Goal: Use online tool/utility: Utilize a website feature to perform a specific function

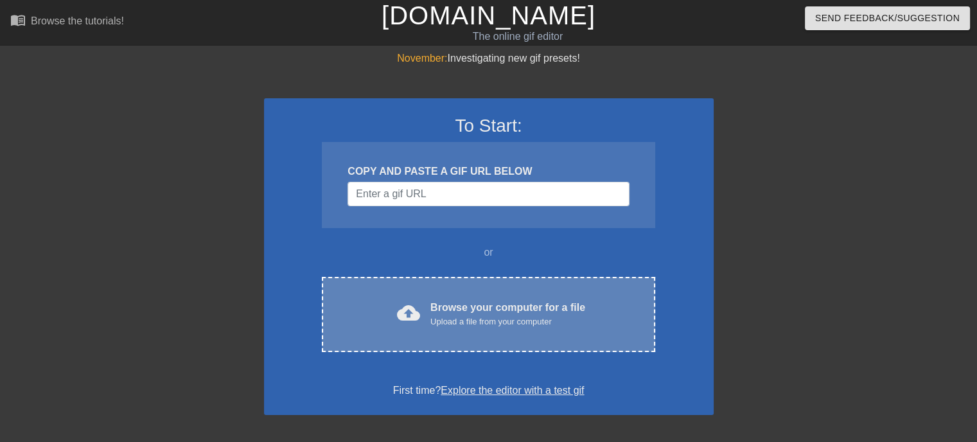
click at [475, 320] on div "Upload a file from your computer" at bounding box center [507, 321] width 155 height 13
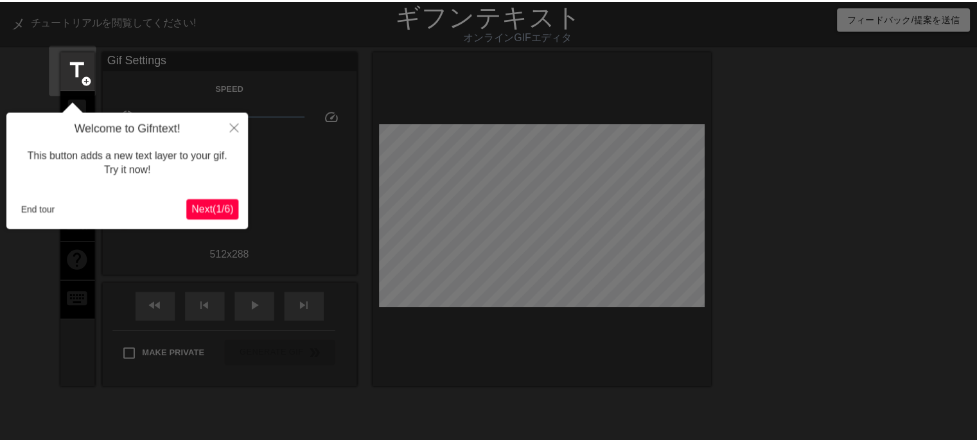
scroll to position [31, 0]
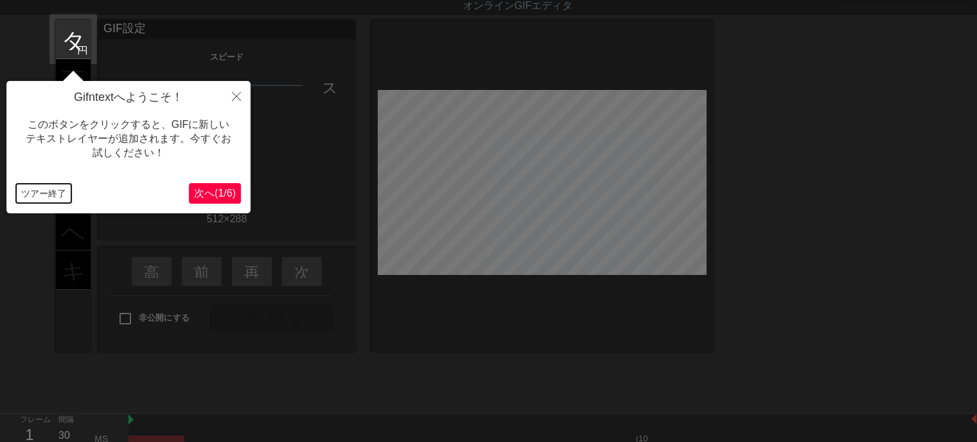
drag, startPoint x: 39, startPoint y: 189, endPoint x: 80, endPoint y: 85, distance: 111.9
click at [39, 171] on div "Gifntextへようこそ！ このボタンをクリックすると、GIFに新しいテキストレイヤーが追加されます。今すぐお試しください！ ツアー終了 次へ ( 1 / …" at bounding box center [128, 147] width 244 height 132
click at [69, 33] on font "タイトル" at bounding box center [111, 38] width 100 height 24
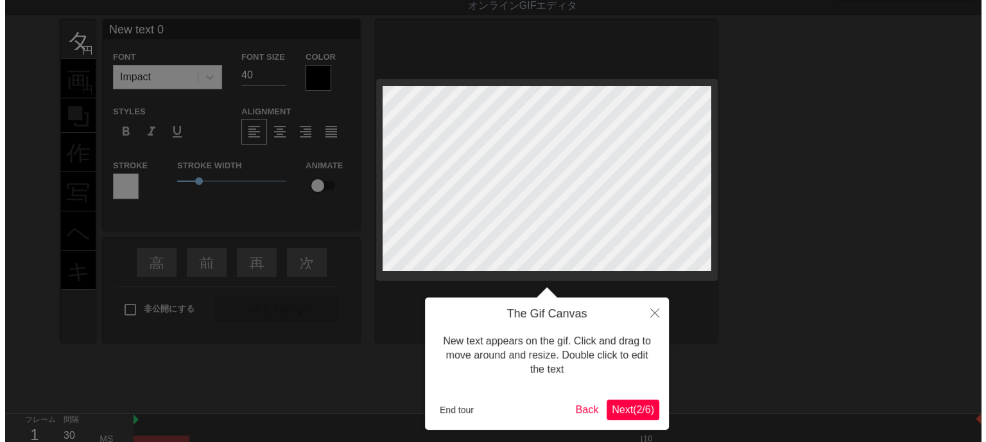
scroll to position [0, 0]
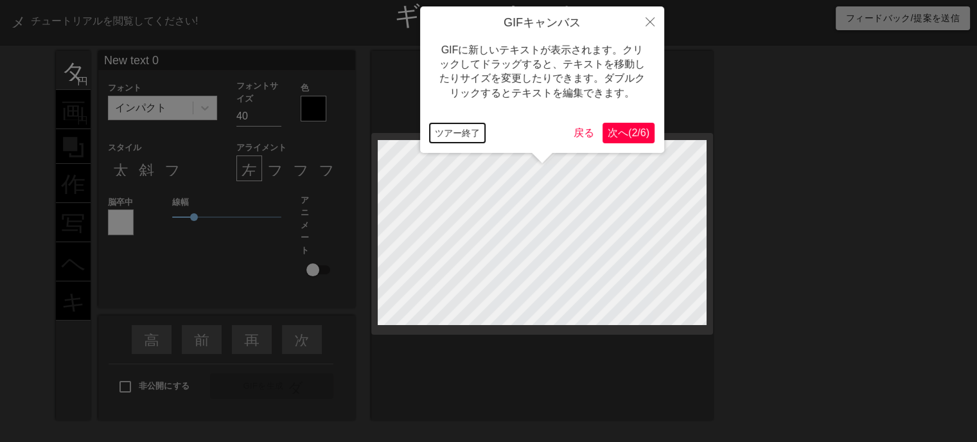
click at [470, 130] on font "ツアー終了" at bounding box center [457, 133] width 45 height 10
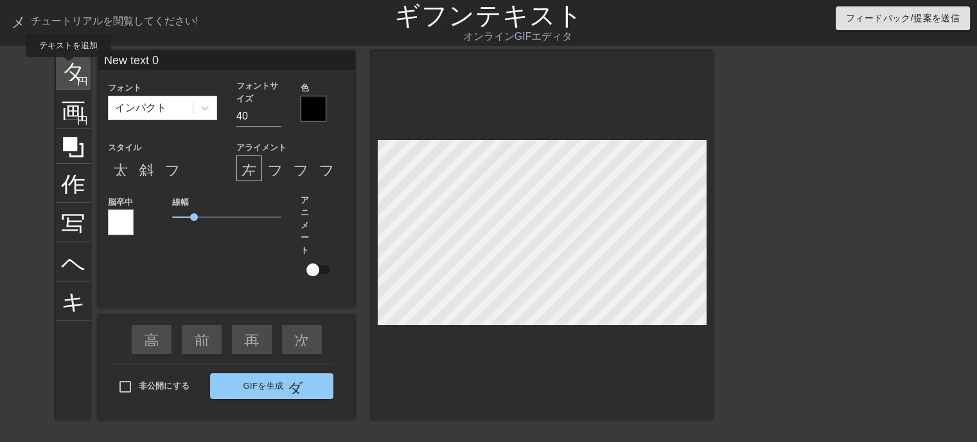
click at [68, 66] on font "タイトル" at bounding box center [111, 69] width 100 height 24
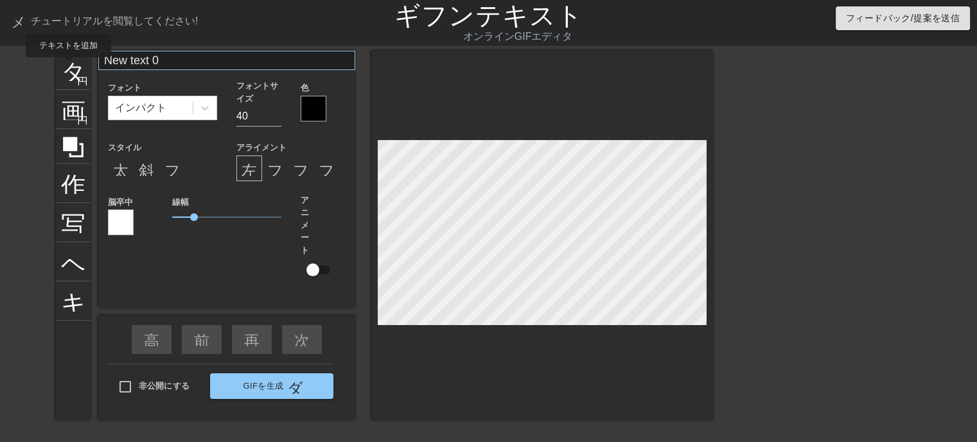
type input "New text 1"
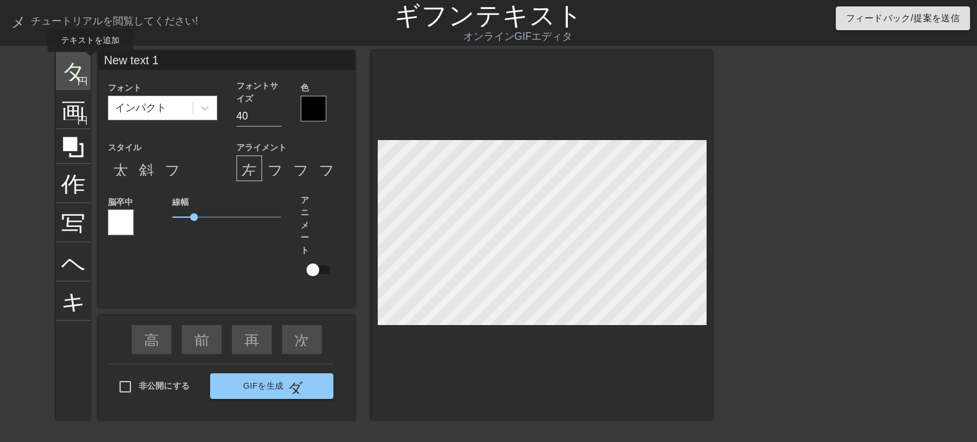
drag, startPoint x: 184, startPoint y: 61, endPoint x: 86, endPoint y: 60, distance: 97.6
click at [87, 61] on div "タイトル 円を追加 画像 円を追加 作物 写真サイズを大きく選択 ヘルプ キーボード New text 1 フォント インパクト フォントサイズ 40 色 ス…" at bounding box center [384, 235] width 657 height 369
type input "い"
click at [223, 60] on input "New text 0" at bounding box center [226, 60] width 257 height 19
type input "N"
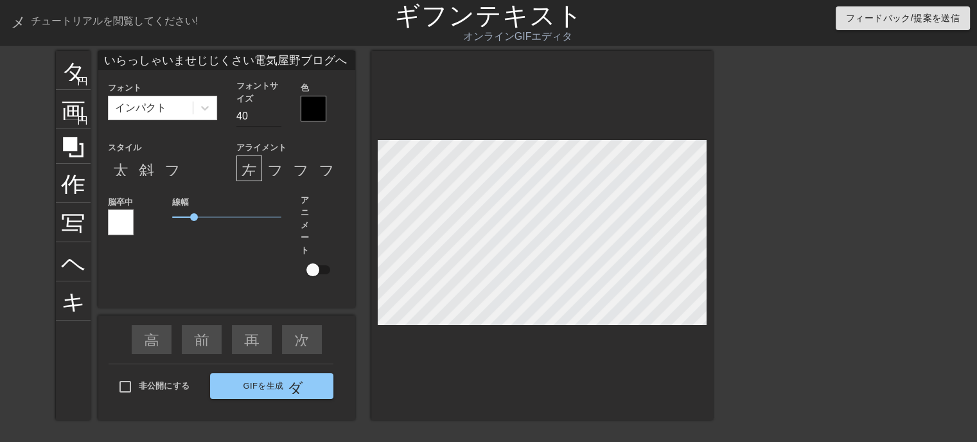
type input "いらっしゃいませじじくさい電気屋野ブログへ"
click at [276, 117] on input "31" at bounding box center [258, 116] width 45 height 21
click at [276, 117] on input "30" at bounding box center [258, 116] width 45 height 21
click at [276, 117] on input "29" at bounding box center [258, 116] width 45 height 21
click at [276, 117] on input "28" at bounding box center [258, 116] width 45 height 21
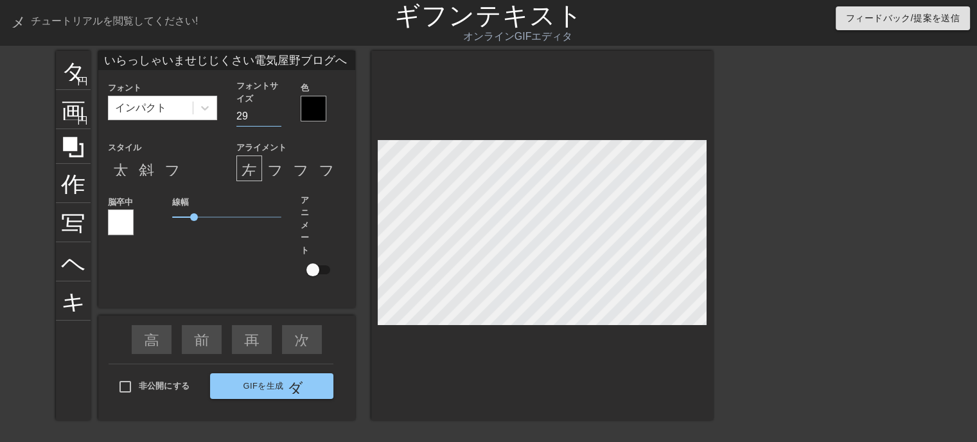
click at [274, 115] on input "29" at bounding box center [258, 116] width 45 height 21
click at [274, 114] on input "30" at bounding box center [258, 116] width 45 height 21
click at [274, 114] on input "31" at bounding box center [258, 116] width 45 height 21
click at [274, 119] on input "30" at bounding box center [258, 116] width 45 height 21
click at [274, 119] on input "29" at bounding box center [258, 116] width 45 height 21
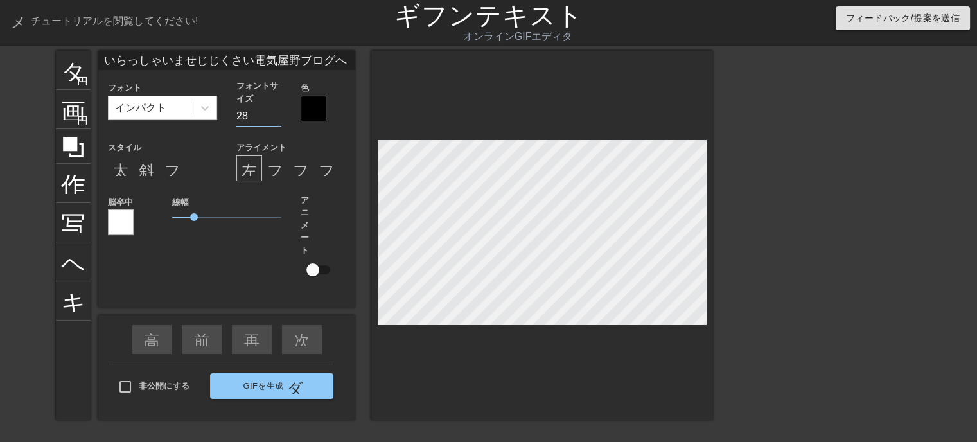
click at [274, 119] on input "28" at bounding box center [258, 116] width 45 height 21
click at [274, 118] on input "27" at bounding box center [258, 116] width 45 height 21
click at [274, 118] on input "26" at bounding box center [258, 116] width 45 height 21
click at [273, 116] on input "25" at bounding box center [258, 116] width 45 height 21
type input "24"
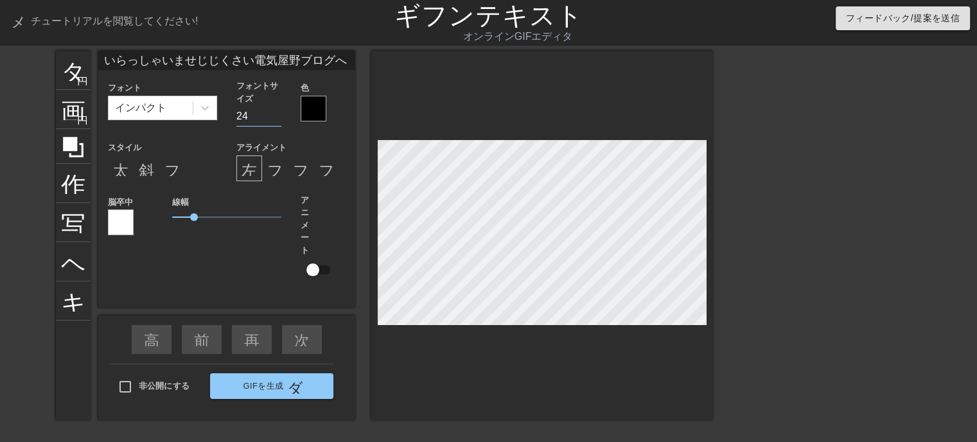
click at [272, 116] on input "24" at bounding box center [258, 116] width 45 height 21
click at [313, 114] on div at bounding box center [314, 109] width 26 height 26
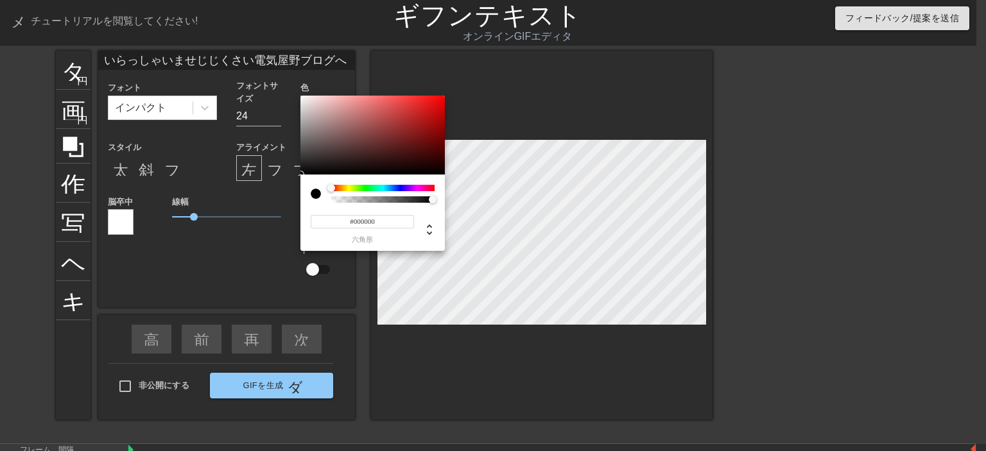
click at [393, 221] on input "#000000" at bounding box center [362, 221] width 103 height 13
type input "#ffff"
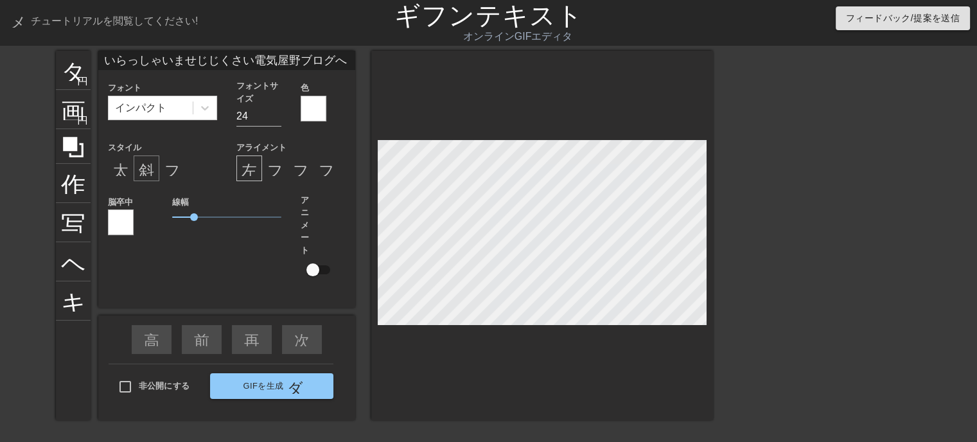
click at [142, 177] on div "斜体形式" at bounding box center [147, 168] width 26 height 26
click at [118, 176] on div "太字形式" at bounding box center [121, 168] width 26 height 26
click at [121, 225] on div at bounding box center [121, 222] width 26 height 26
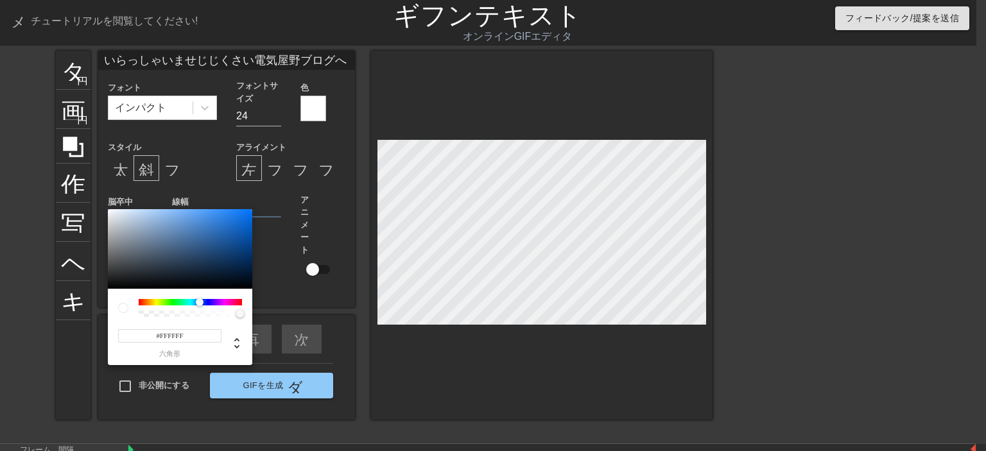
drag, startPoint x: 139, startPoint y: 301, endPoint x: 200, endPoint y: 298, distance: 60.4
click at [200, 299] on div at bounding box center [200, 303] width 8 height 8
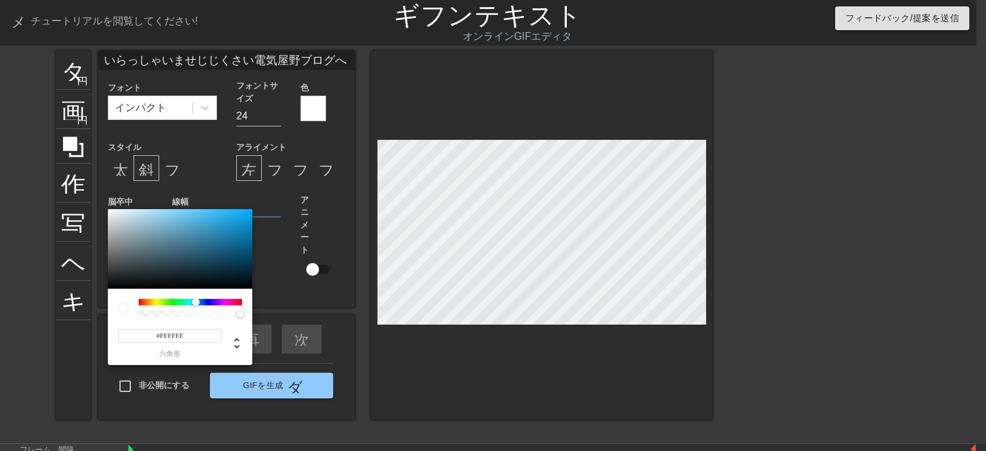
click at [196, 300] on div at bounding box center [196, 303] width 8 height 8
type input "#09A5ED"
click at [247, 215] on div at bounding box center [180, 249] width 144 height 80
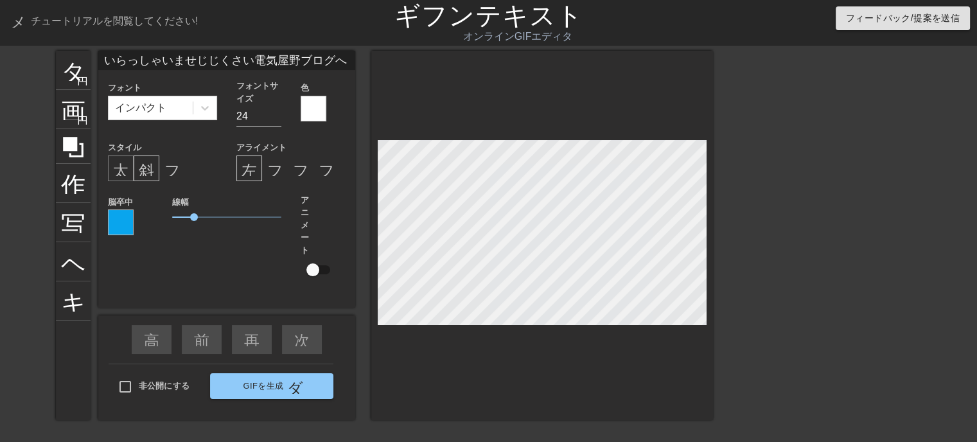
click at [116, 172] on font "太字形式" at bounding box center [144, 168] width 62 height 15
click at [432, 372] on div at bounding box center [542, 235] width 342 height 369
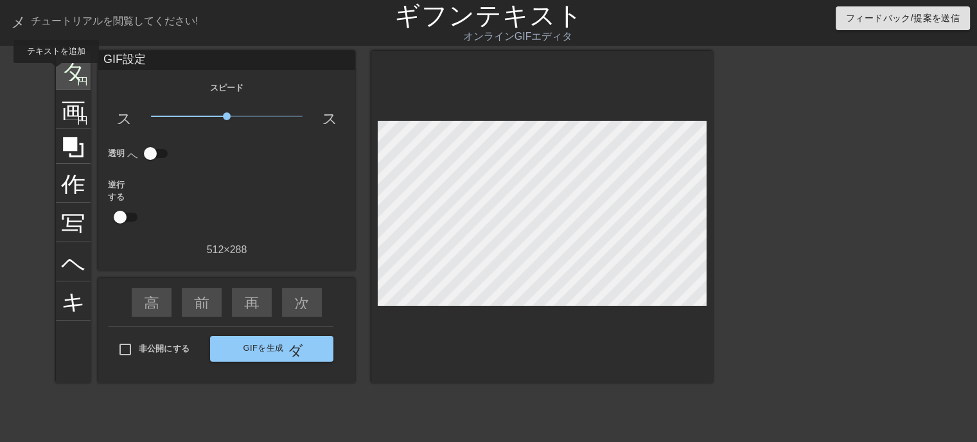
click at [56, 71] on div "タイトル 円を追加" at bounding box center [73, 70] width 35 height 39
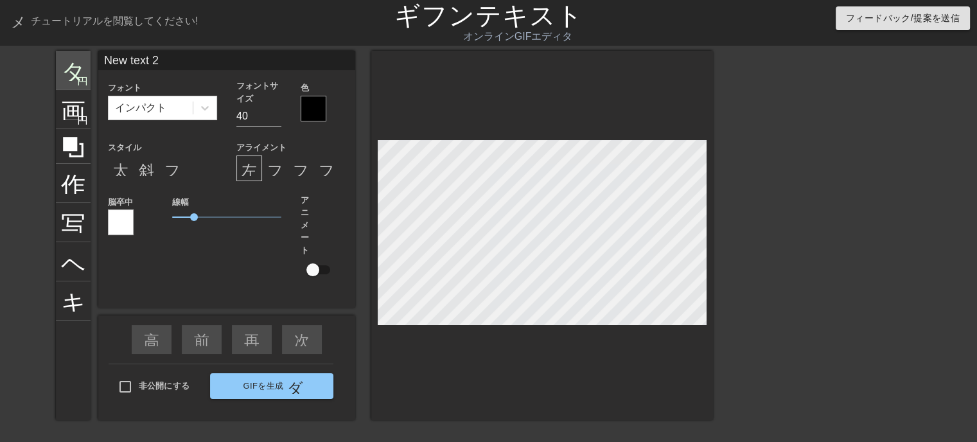
drag, startPoint x: 189, startPoint y: 62, endPoint x: 89, endPoint y: 61, distance: 100.2
click at [89, 61] on div "タイトル 円を追加 画像 円を追加 作物 写真サイズを大きく選択 ヘルプ キーボード New text 2 フォント インパクト フォントサイズ 40 色 ス…" at bounding box center [384, 235] width 657 height 369
type input "k"
type input "釜滝"
click at [308, 107] on div at bounding box center [314, 109] width 26 height 26
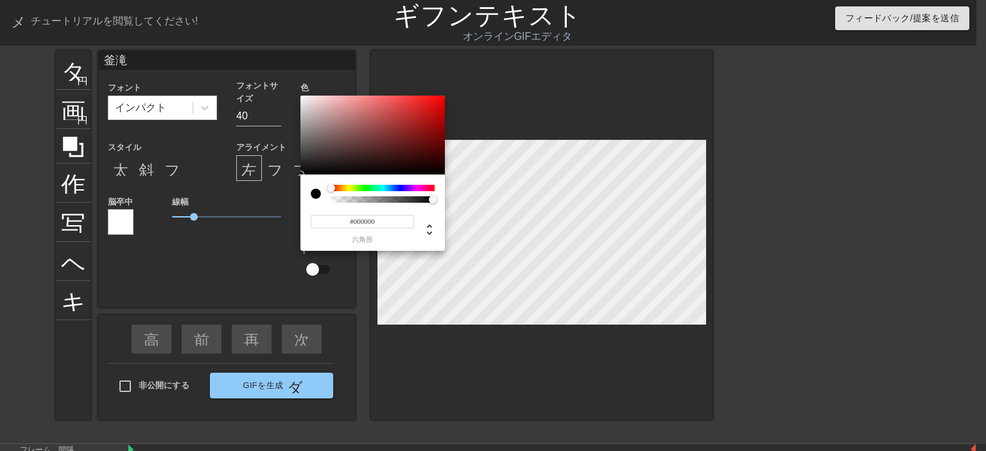
click at [381, 219] on input "#000000" at bounding box center [362, 221] width 103 height 13
type input "#ffff"
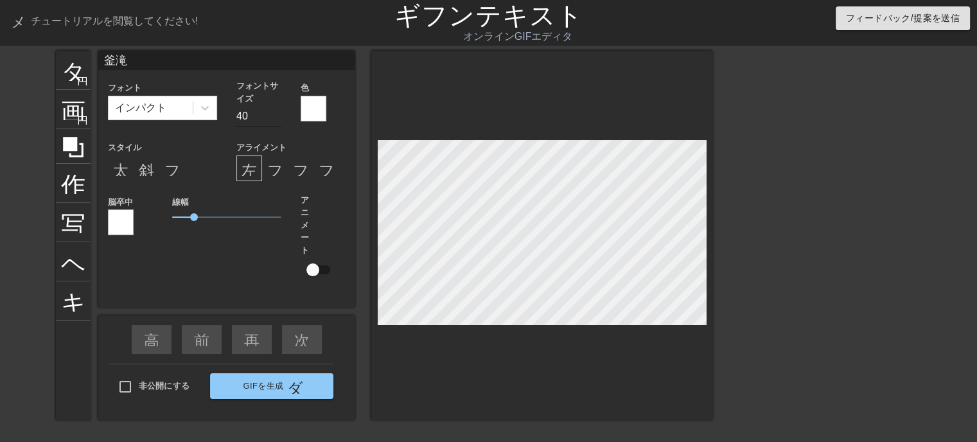
click at [277, 123] on input "40" at bounding box center [258, 116] width 45 height 21
click at [276, 118] on input "16" at bounding box center [258, 116] width 45 height 21
click at [272, 102] on label "フォントサイズ" at bounding box center [258, 92] width 45 height 25
click at [279, 112] on input "17" at bounding box center [258, 116] width 45 height 21
click at [279, 112] on input "18" at bounding box center [258, 116] width 45 height 21
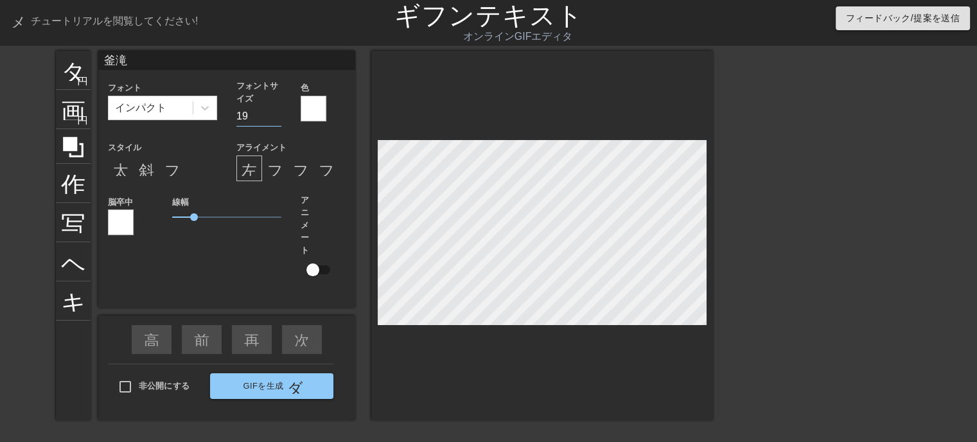
click at [279, 112] on input "19" at bounding box center [258, 116] width 45 height 21
type input "20"
click at [279, 112] on input "20" at bounding box center [258, 116] width 45 height 21
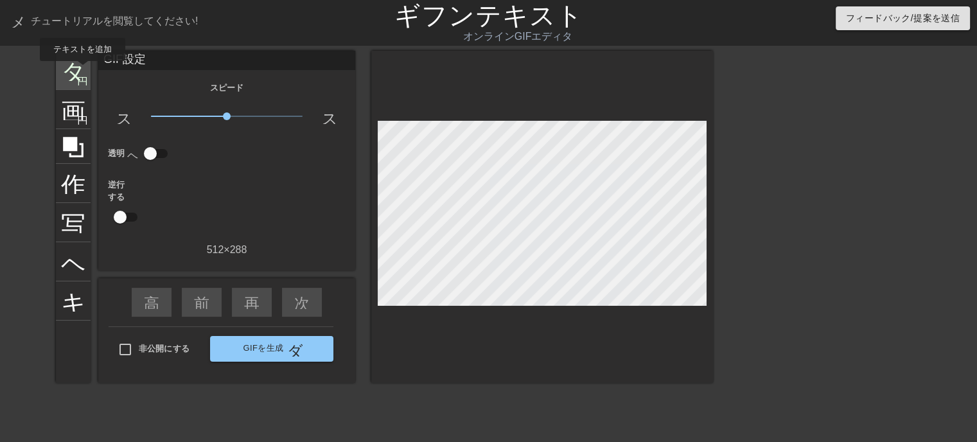
click at [82, 70] on font "タイトル" at bounding box center [111, 69] width 100 height 24
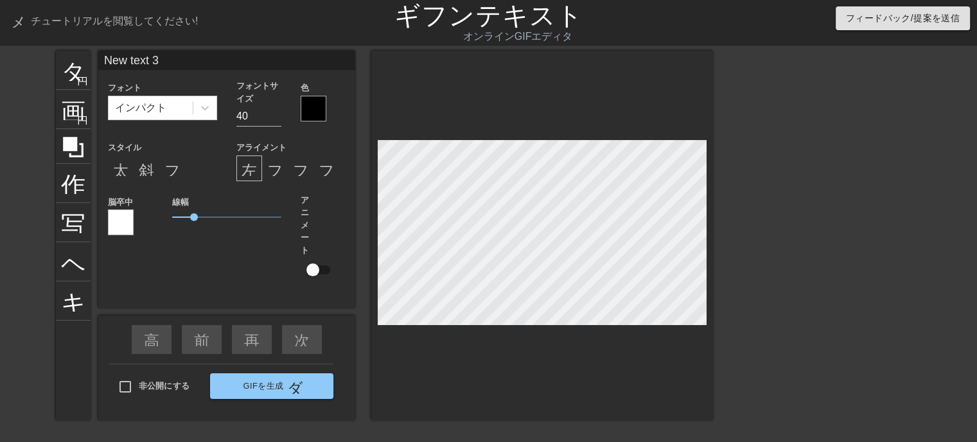
drag, startPoint x: 183, startPoint y: 62, endPoint x: 99, endPoint y: 62, distance: 84.1
click at [99, 62] on input "New text 3" at bounding box center [226, 60] width 257 height 19
type input "o"
type input "[GEOGRAPHIC_DATA][PERSON_NAME][PERSON_NAME][GEOGRAPHIC_DATA]"
drag, startPoint x: 277, startPoint y: 118, endPoint x: 270, endPoint y: 117, distance: 7.1
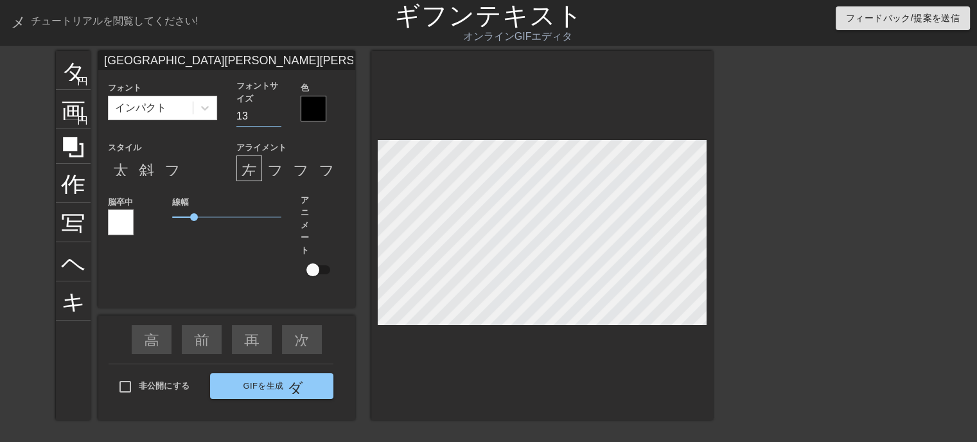
click at [276, 118] on input "13" at bounding box center [258, 116] width 45 height 21
click at [272, 112] on input "14" at bounding box center [258, 116] width 45 height 21
click at [272, 112] on input "15" at bounding box center [258, 116] width 45 height 21
click at [272, 112] on input "16" at bounding box center [258, 116] width 45 height 21
type input "17"
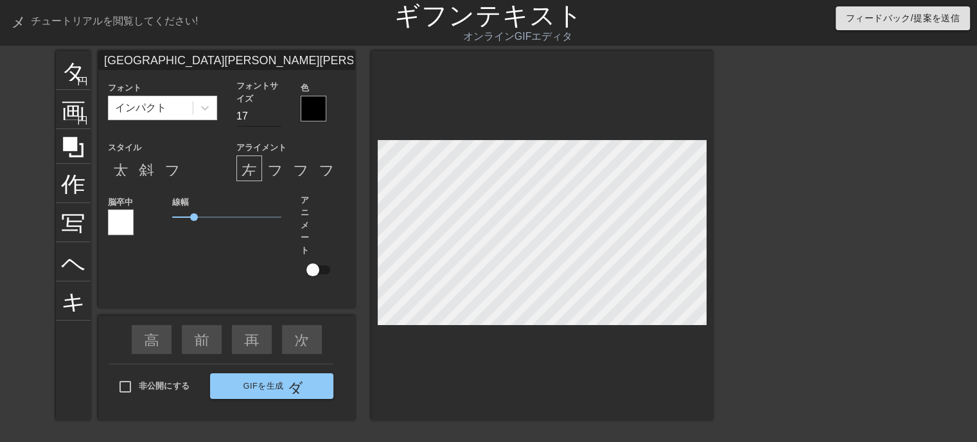
click at [277, 112] on input "17" at bounding box center [258, 116] width 45 height 21
click at [504, 371] on div at bounding box center [542, 235] width 342 height 369
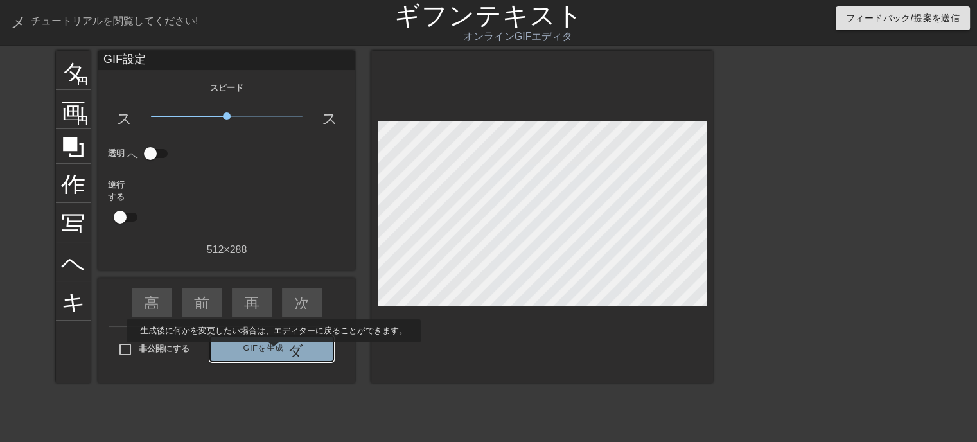
click at [290, 351] on font "ダブルアロー" at bounding box center [335, 348] width 96 height 15
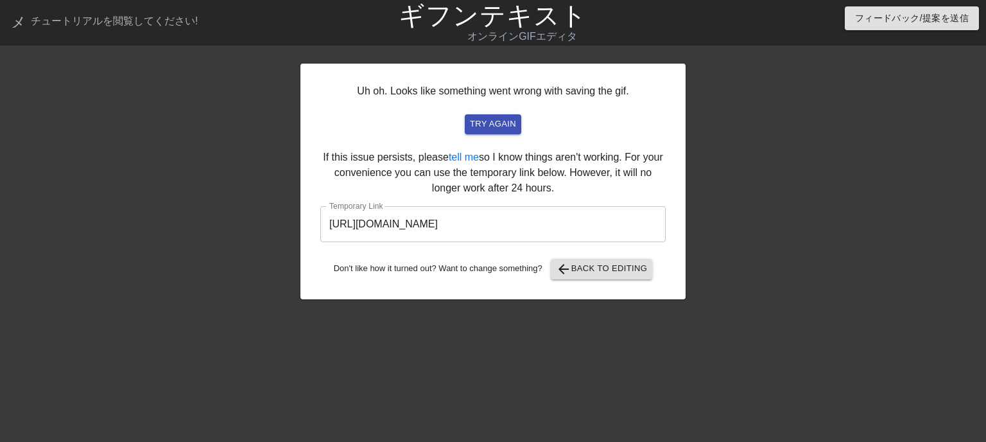
click at [426, 295] on div "Uh oh. Looks like something went wrong with saving the gif. try again If this i…" at bounding box center [493, 182] width 385 height 236
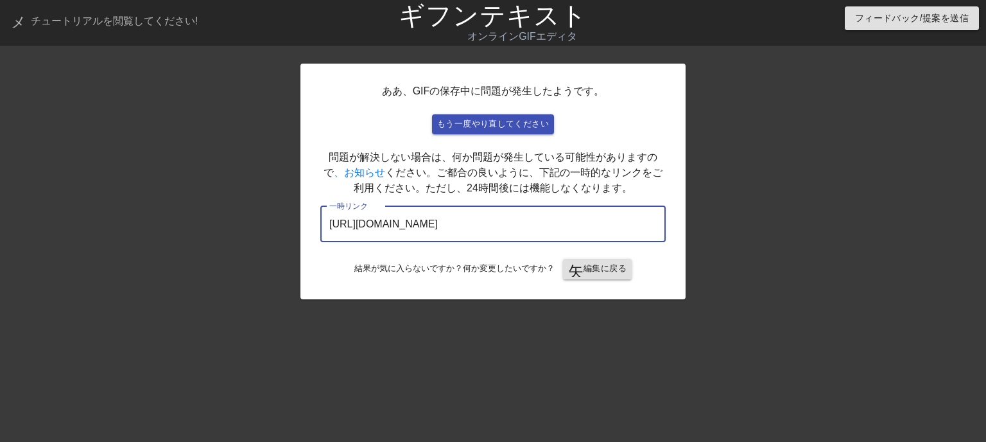
drag, startPoint x: 583, startPoint y: 228, endPoint x: 99, endPoint y: 236, distance: 484.3
click at [100, 234] on div "ああ、GIFの保存中に問題が発生したようです。 もう一度やり直してください 問題が解決しない場合は、何か問題が発生している可能性がありますので 、お知らせ く…" at bounding box center [493, 243] width 986 height 385
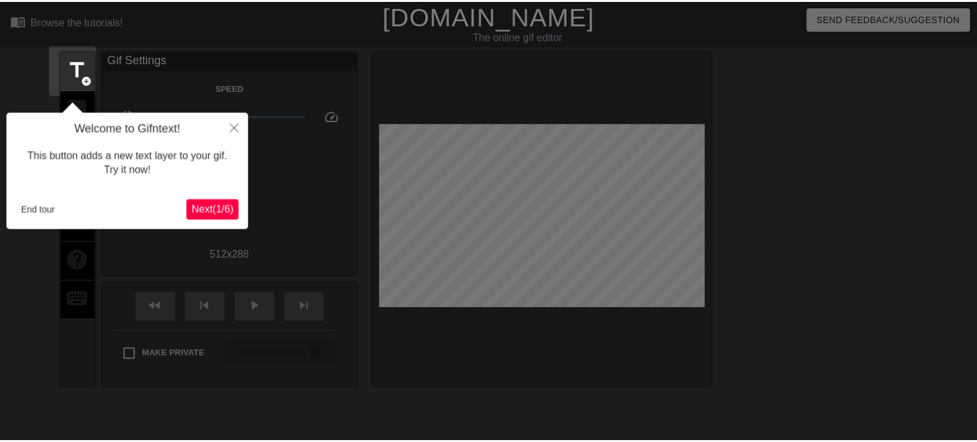
scroll to position [31, 0]
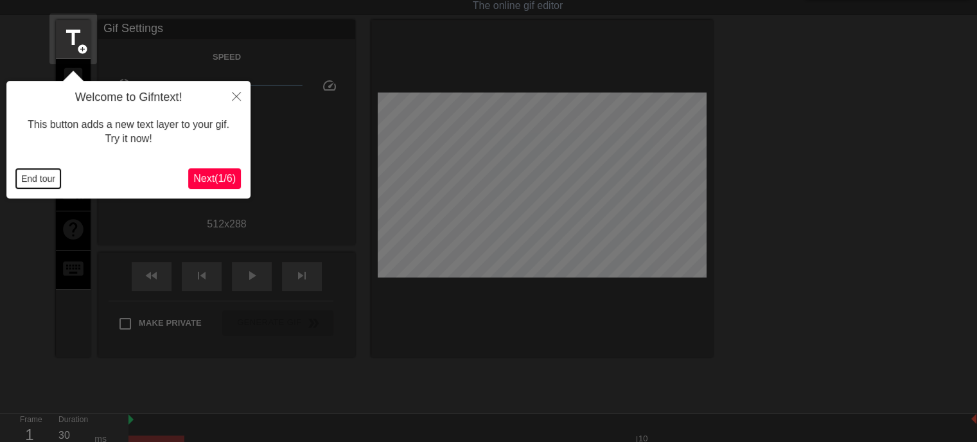
drag, startPoint x: 28, startPoint y: 182, endPoint x: 48, endPoint y: 148, distance: 38.9
click at [29, 178] on button "End tour" at bounding box center [38, 178] width 44 height 19
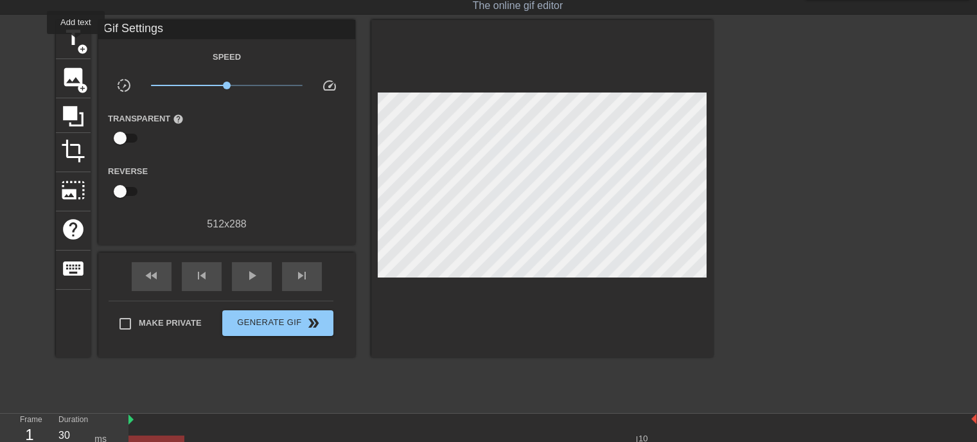
drag, startPoint x: 76, startPoint y: 43, endPoint x: 92, endPoint y: 40, distance: 16.3
click at [76, 42] on span "title" at bounding box center [73, 38] width 24 height 24
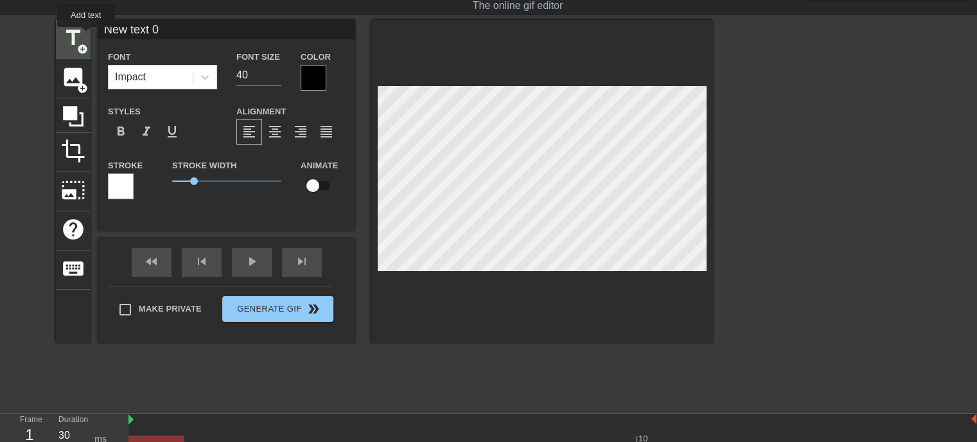
drag, startPoint x: 221, startPoint y: 30, endPoint x: 85, endPoint y: 35, distance: 136.2
click at [84, 33] on div "title add_circle image add_circle crop photo_size_select_large help keyboard Ne…" at bounding box center [384, 181] width 657 height 323
type input "いらっしゃいませじじくさい電気屋野ブログへ"
click at [277, 76] on input "25" at bounding box center [258, 75] width 45 height 21
type input "24"
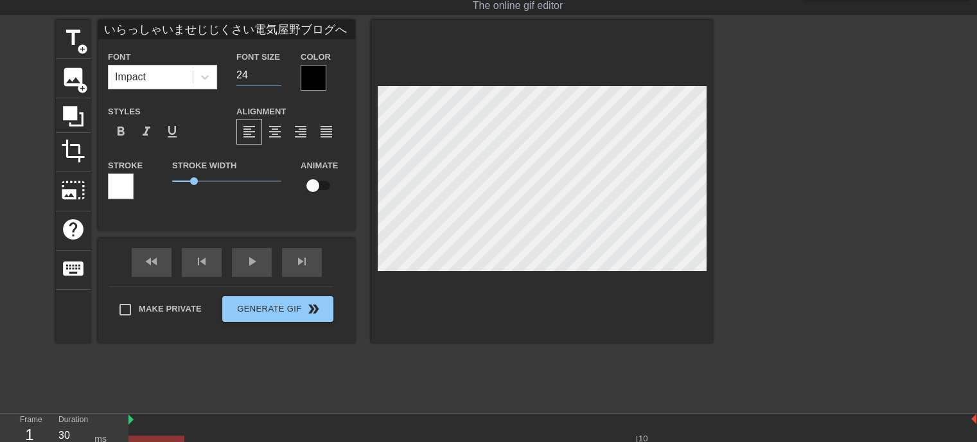
click at [277, 76] on input "24" at bounding box center [258, 75] width 45 height 21
click at [146, 130] on span "format_italic" at bounding box center [146, 131] width 15 height 15
click at [123, 132] on span "format_bold" at bounding box center [120, 131] width 15 height 15
click at [313, 76] on div at bounding box center [314, 78] width 26 height 26
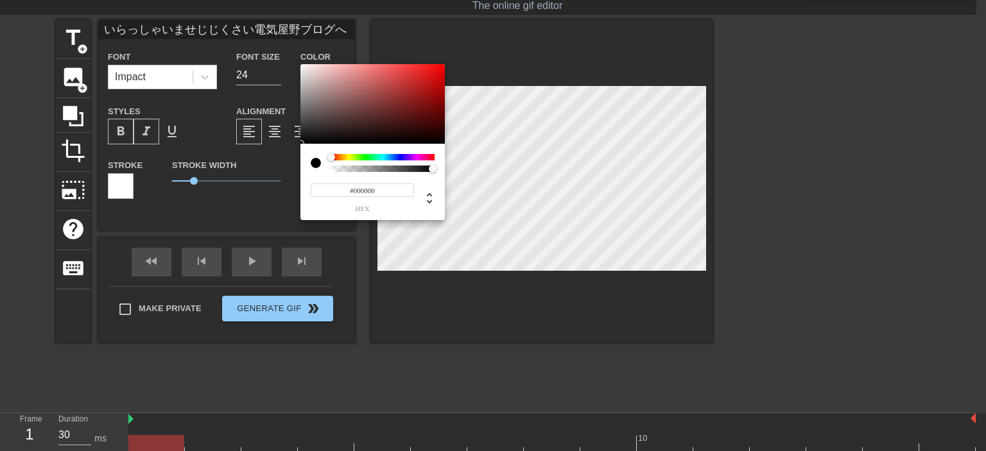
click at [382, 190] on input "#000000" at bounding box center [362, 190] width 103 height 13
type input "#ffff"
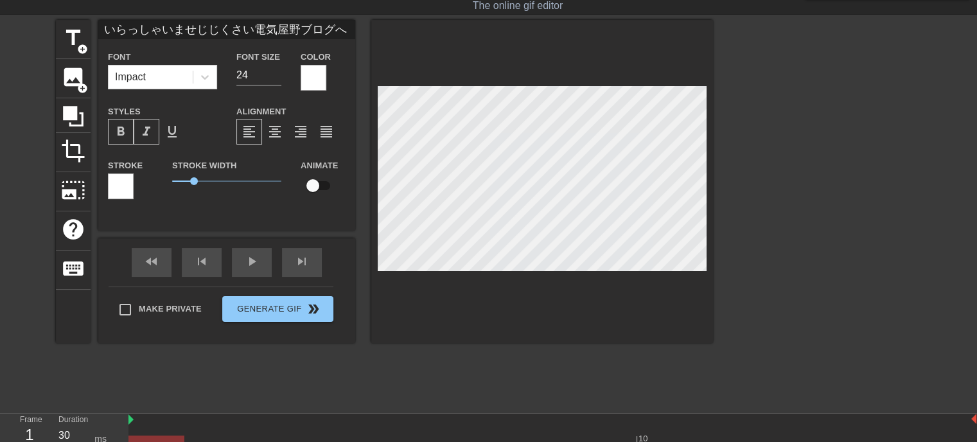
click at [122, 179] on div at bounding box center [121, 186] width 26 height 26
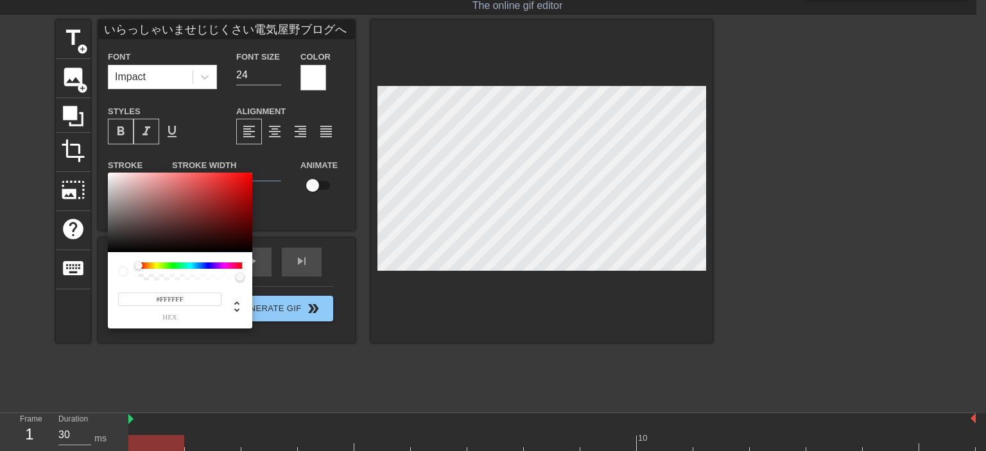
drag, startPoint x: 138, startPoint y: 261, endPoint x: 192, endPoint y: 263, distance: 54.0
click at [192, 263] on div "#FFFFFF hex" at bounding box center [180, 290] width 144 height 76
click at [206, 264] on div at bounding box center [190, 266] width 103 height 6
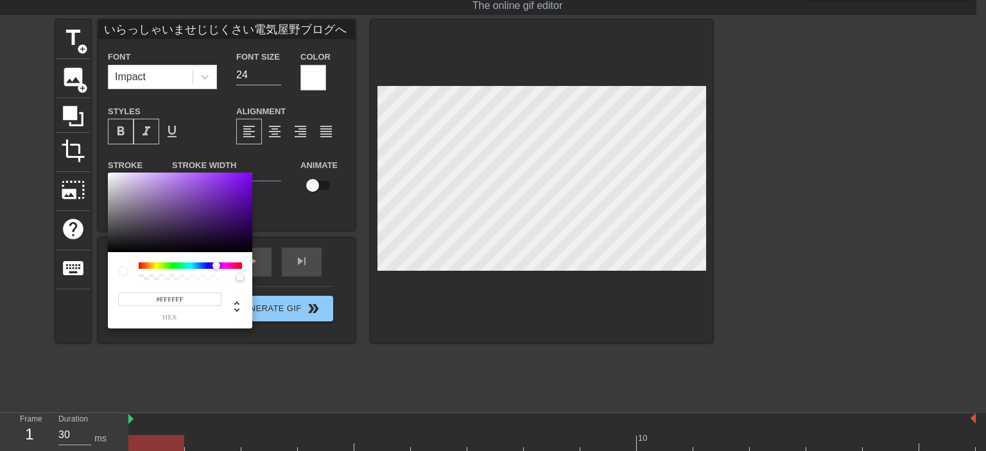
click at [216, 268] on div at bounding box center [217, 266] width 8 height 8
click at [217, 267] on div at bounding box center [217, 266] width 8 height 8
type input "#8609ED"
click at [247, 179] on div at bounding box center [180, 213] width 144 height 80
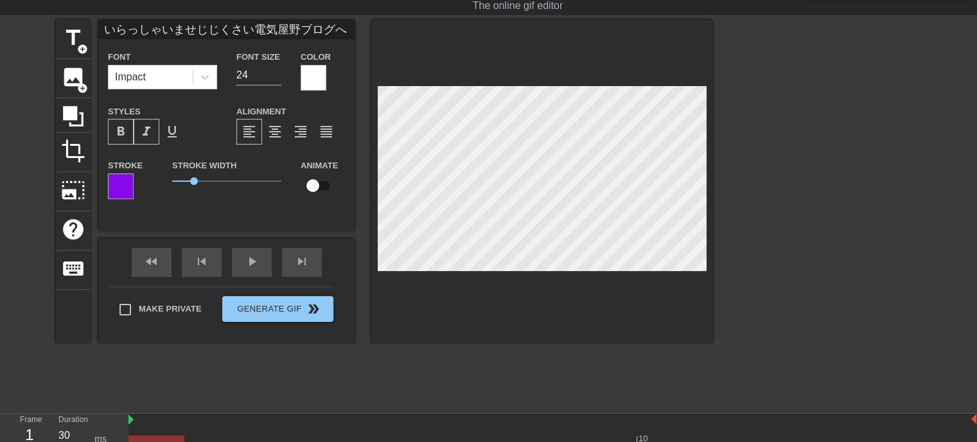
click at [470, 309] on div at bounding box center [542, 181] width 342 height 323
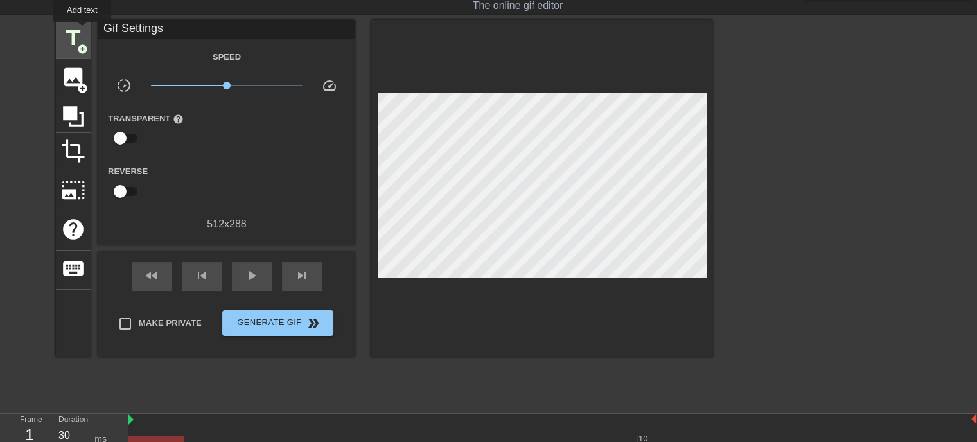
click at [82, 31] on span "title" at bounding box center [73, 38] width 24 height 24
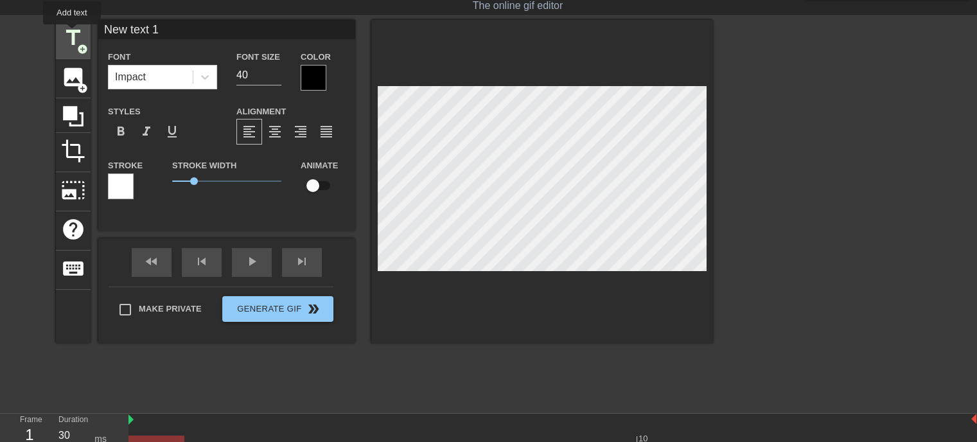
drag, startPoint x: 180, startPoint y: 27, endPoint x: 59, endPoint y: 33, distance: 120.9
click at [60, 33] on div "title add_circle image add_circle crop photo_size_select_large help keyboard Ne…" at bounding box center [384, 181] width 657 height 323
type input "h"
type input "箱滝"
click at [313, 71] on div at bounding box center [314, 78] width 26 height 26
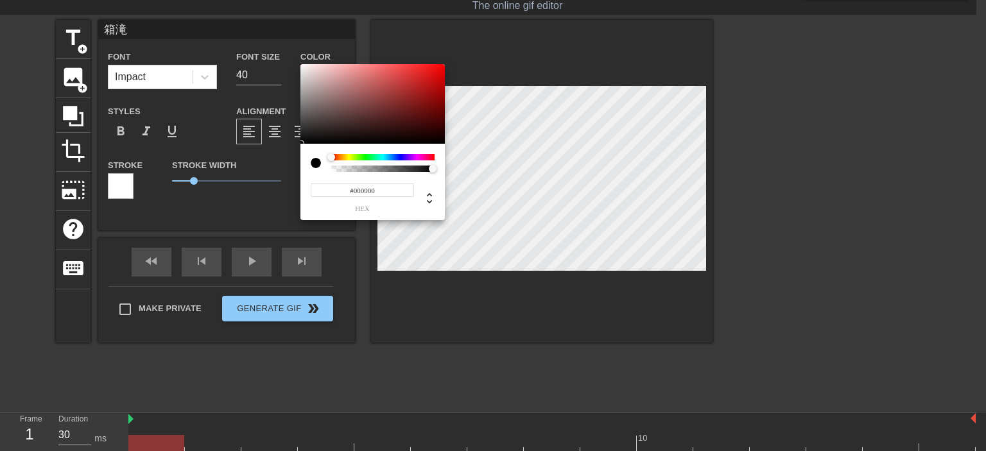
click at [378, 189] on input "#000000" at bounding box center [362, 190] width 103 height 13
type input "#ffff"
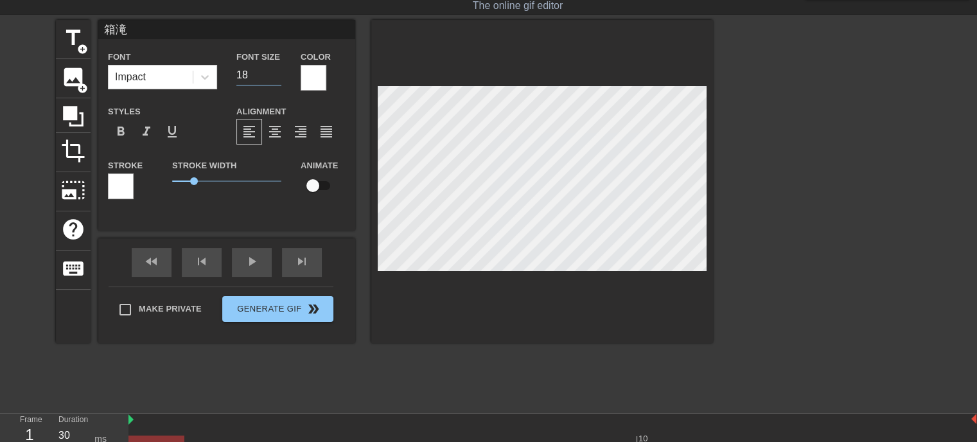
click at [273, 76] on input "18" at bounding box center [258, 75] width 45 height 21
click at [277, 70] on input "19" at bounding box center [258, 75] width 45 height 21
type input "20"
click at [277, 70] on input "20" at bounding box center [258, 75] width 45 height 21
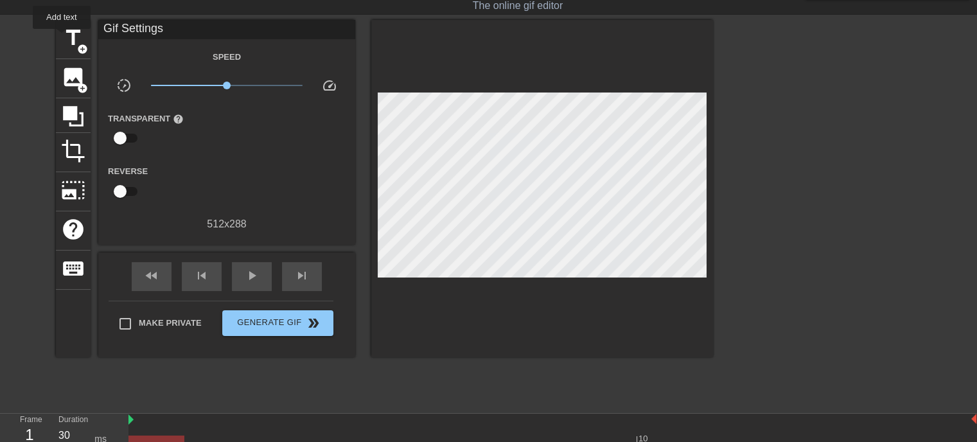
drag, startPoint x: 62, startPoint y: 38, endPoint x: 92, endPoint y: 38, distance: 30.8
click at [64, 38] on span "title" at bounding box center [73, 38] width 24 height 24
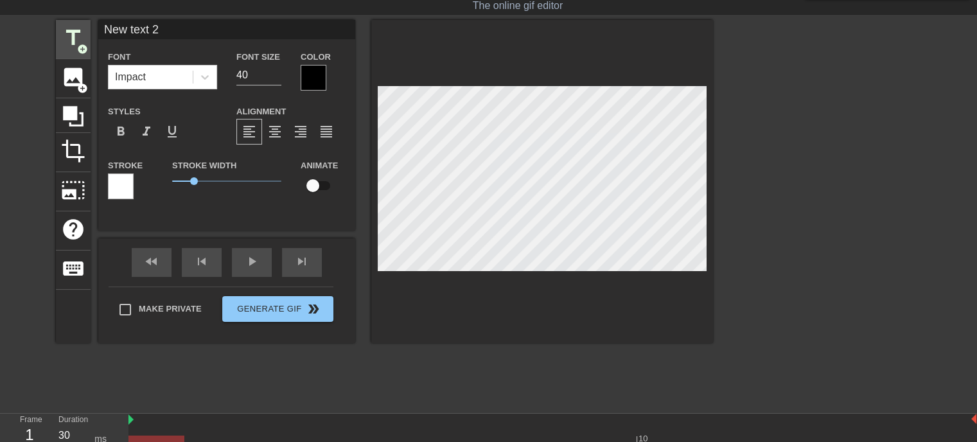
drag, startPoint x: 187, startPoint y: 31, endPoint x: 77, endPoint y: 34, distance: 109.9
click at [77, 34] on div "title add_circle image add_circle crop photo_size_select_large help keyboard Ne…" at bounding box center [384, 181] width 657 height 323
type input "o"
type input "[GEOGRAPHIC_DATA][PERSON_NAME][PERSON_NAME][GEOGRAPHIC_DATA]"
click at [272, 75] on input "19" at bounding box center [258, 75] width 45 height 21
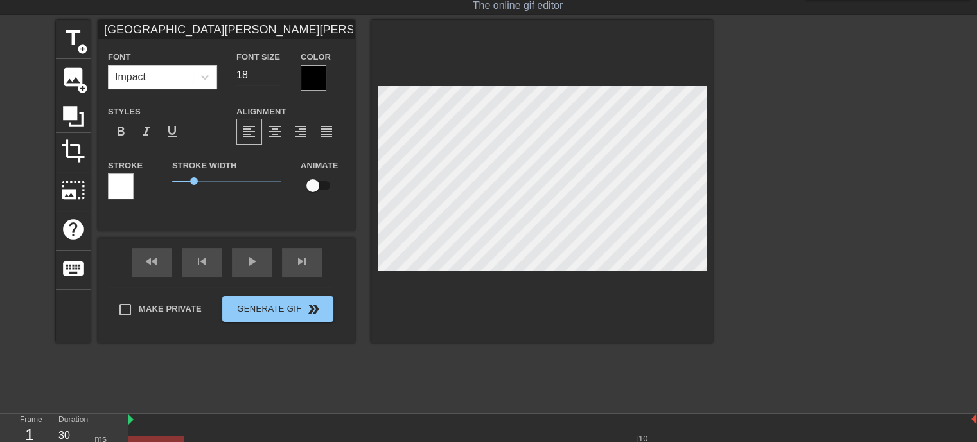
type input "18"
click at [274, 75] on input "18" at bounding box center [258, 75] width 45 height 21
click at [307, 72] on div at bounding box center [314, 78] width 26 height 26
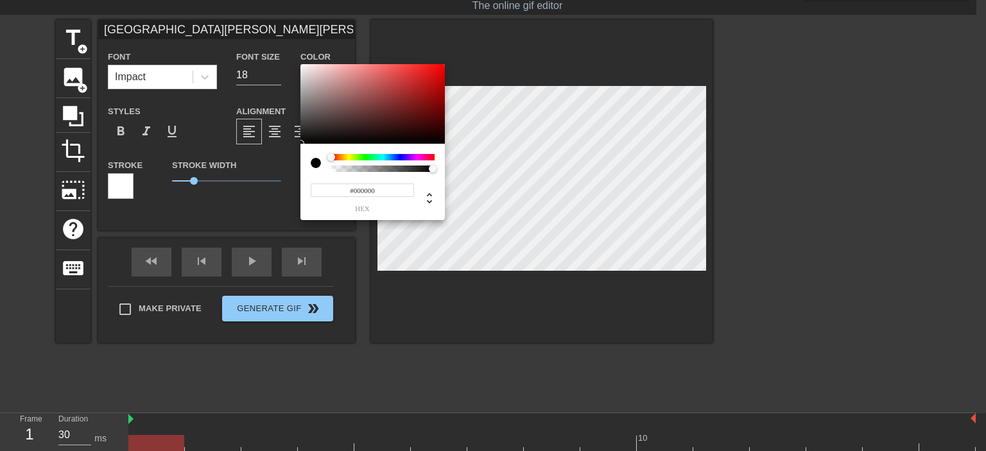
click at [390, 189] on input "#000000" at bounding box center [362, 190] width 103 height 13
type input "#ffff"
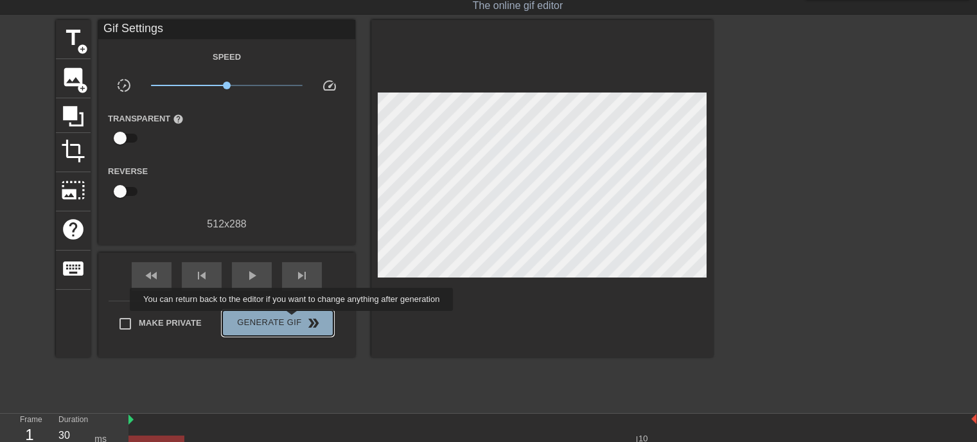
click at [293, 320] on span "Generate Gif double_arrow" at bounding box center [277, 322] width 101 height 15
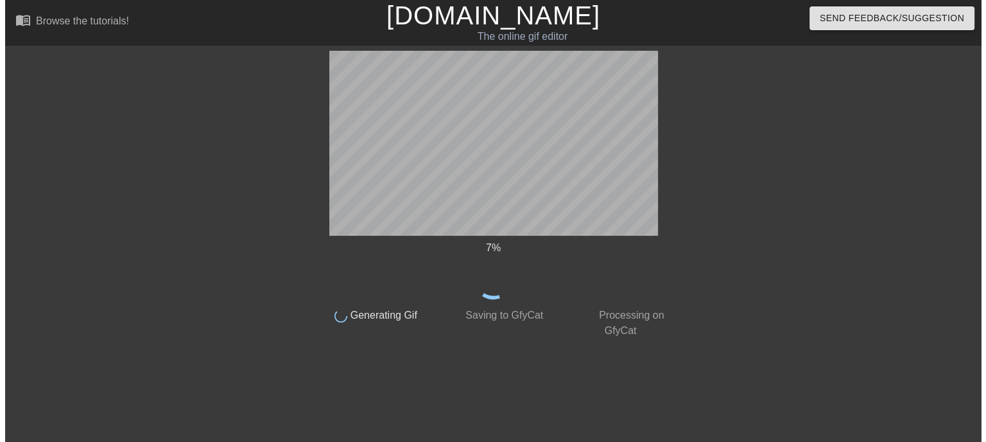
scroll to position [0, 0]
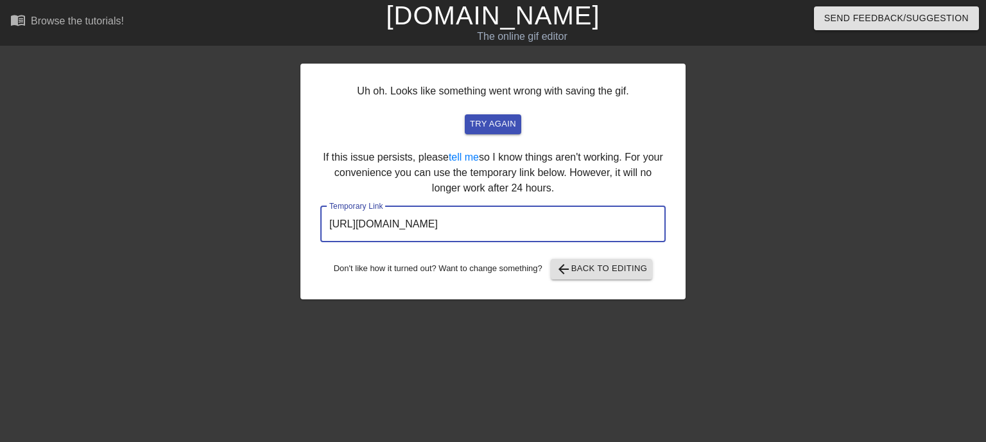
drag, startPoint x: 606, startPoint y: 220, endPoint x: 301, endPoint y: 223, distance: 304.4
click at [304, 222] on div "Uh oh. Looks like something went wrong with saving the gif. try again If this i…" at bounding box center [493, 182] width 385 height 236
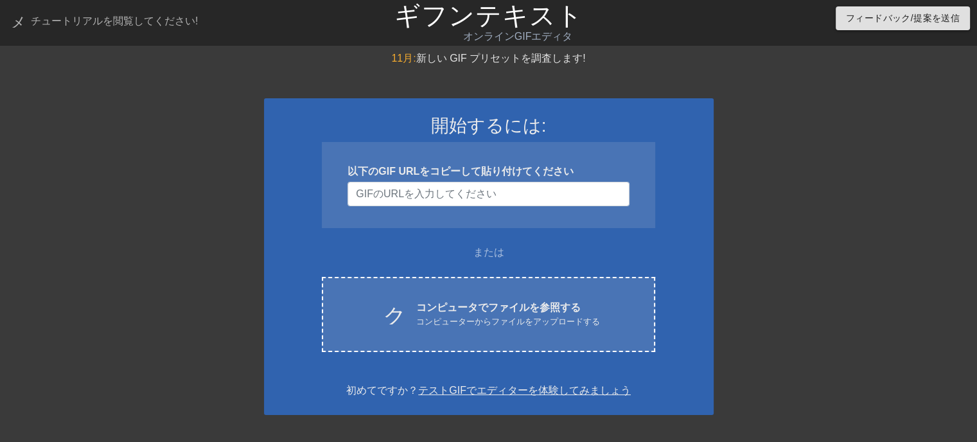
click at [901, 78] on div at bounding box center [825, 243] width 193 height 385
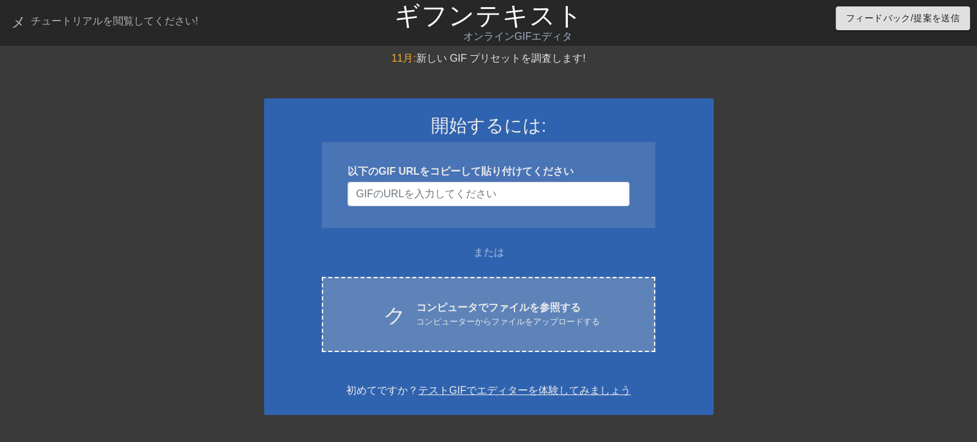
click at [516, 323] on font "コンピューターからファイルをアップロードする" at bounding box center [508, 322] width 184 height 10
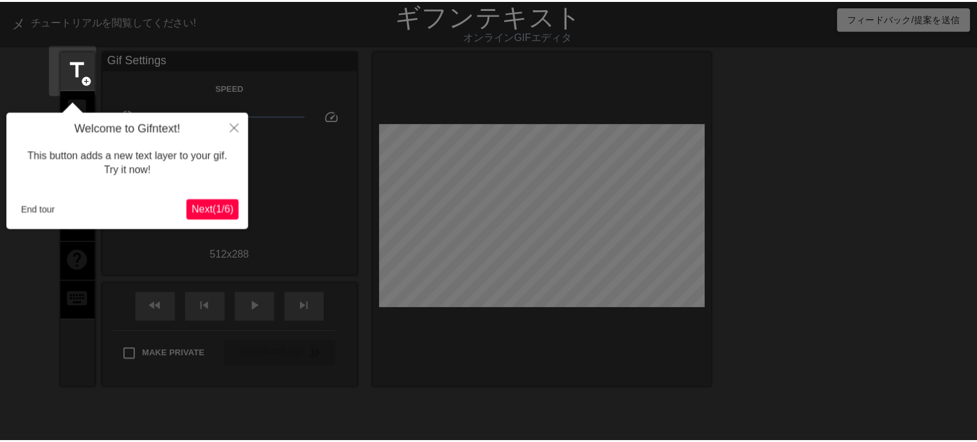
scroll to position [31, 0]
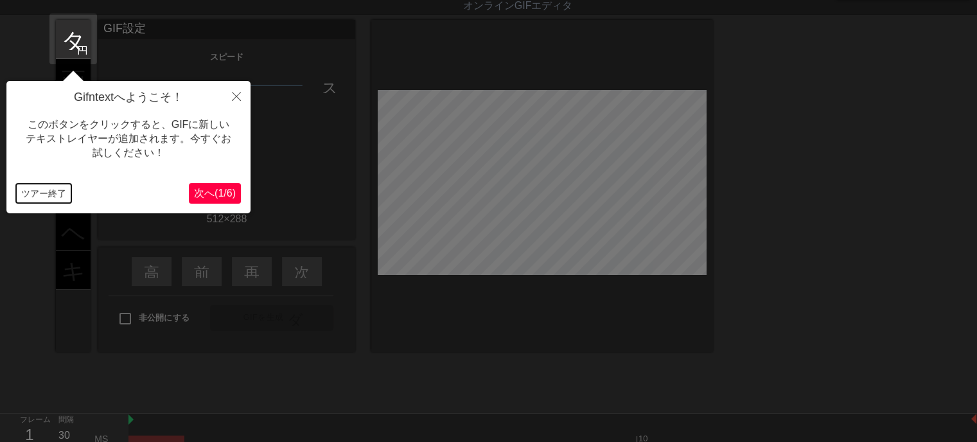
click at [26, 192] on font "ツアー終了" at bounding box center [43, 193] width 45 height 10
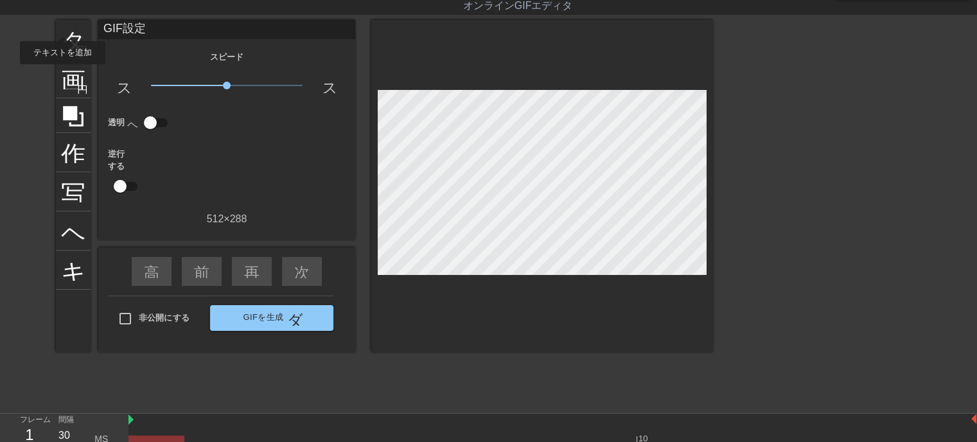
drag, startPoint x: 62, startPoint y: 25, endPoint x: 94, endPoint y: 28, distance: 32.2
click at [62, 27] on font "タイトル" at bounding box center [111, 38] width 100 height 24
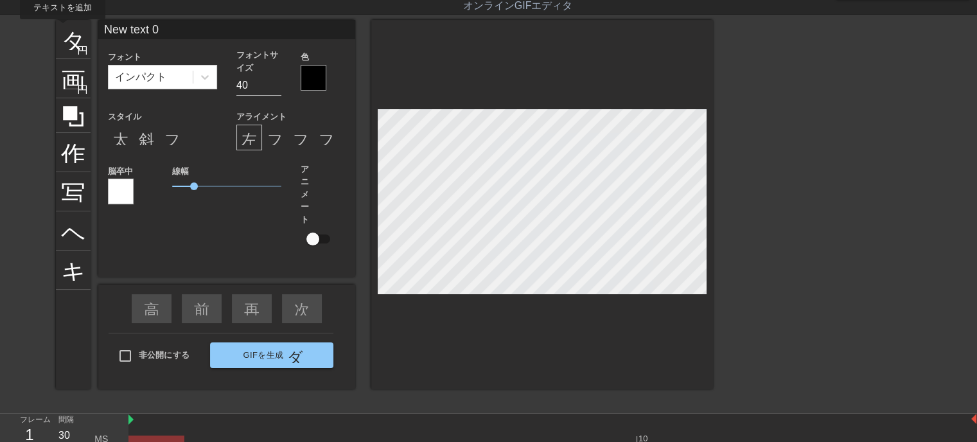
drag, startPoint x: 172, startPoint y: 28, endPoint x: 53, endPoint y: 28, distance: 118.8
click at [53, 28] on div "タイトル 円を追加 画像 円を追加 作物 写真サイズを大きく選択 ヘルプ キーボード New text 0 フォント インパクト フォントサイズ 40 色 ス…" at bounding box center [488, 212] width 977 height 385
type input "い"
type input "お"
type input "いらっしゃいませじじくさい電気屋野ブログへ"
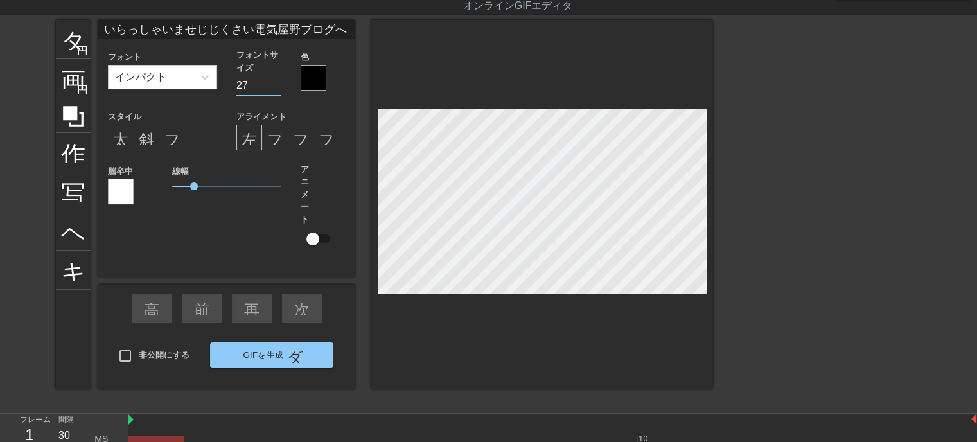
click at [276, 87] on input "27" at bounding box center [258, 85] width 45 height 21
click at [274, 87] on input "26" at bounding box center [258, 85] width 45 height 21
click at [274, 87] on input "25" at bounding box center [258, 85] width 45 height 21
type input "24"
click at [274, 87] on input "24" at bounding box center [258, 85] width 45 height 21
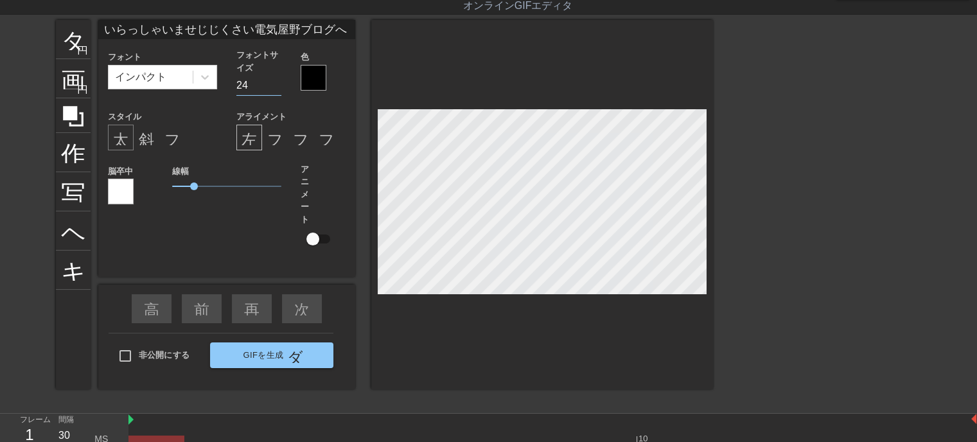
click at [114, 142] on font "太字形式" at bounding box center [144, 137] width 62 height 15
click at [141, 143] on font "斜体形式" at bounding box center [170, 137] width 62 height 15
click at [124, 188] on div at bounding box center [121, 192] width 26 height 26
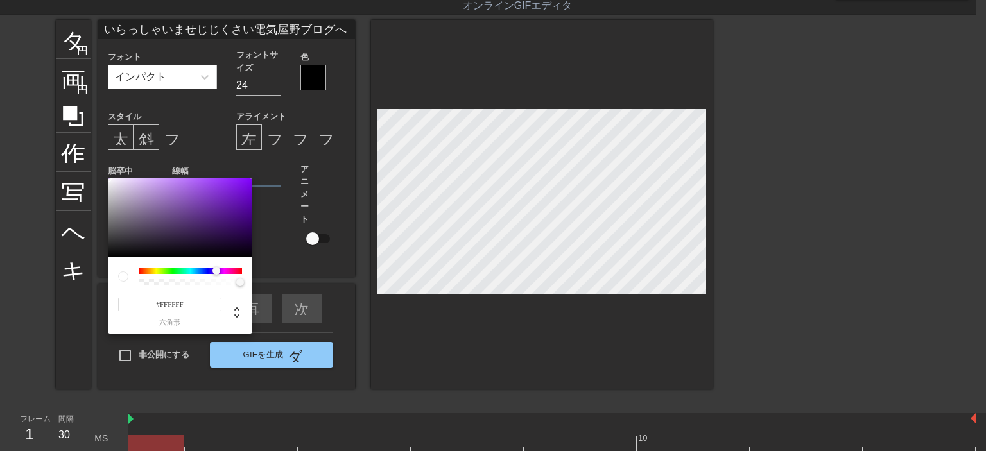
drag, startPoint x: 209, startPoint y: 269, endPoint x: 216, endPoint y: 269, distance: 7.1
click at [216, 269] on div at bounding box center [190, 271] width 103 height 6
type input "#9837F6"
click at [220, 181] on div at bounding box center [180, 219] width 144 height 80
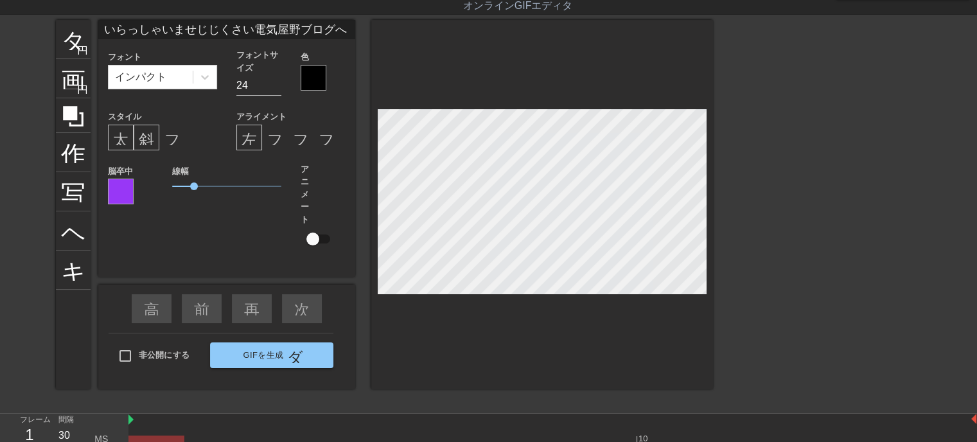
click at [321, 85] on div at bounding box center [314, 78] width 26 height 26
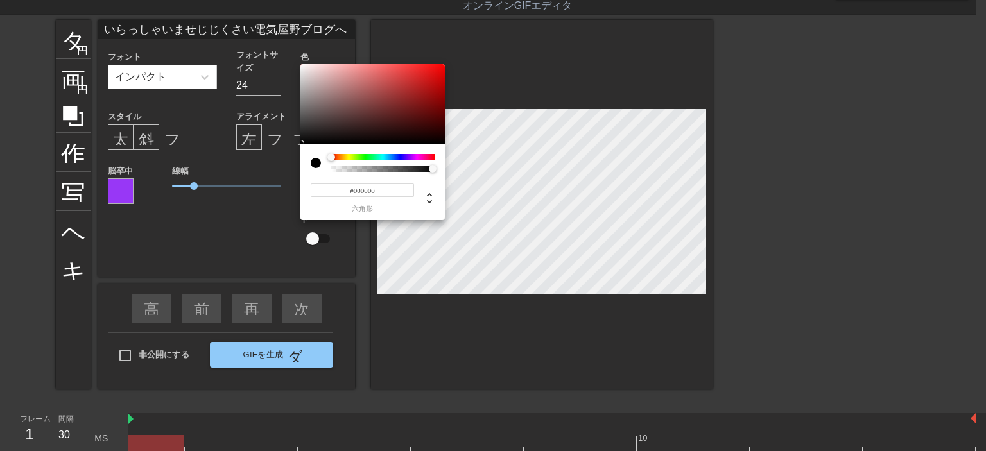
click at [381, 190] on input "#000000" at bounding box center [362, 190] width 103 height 13
type input "#ffff"
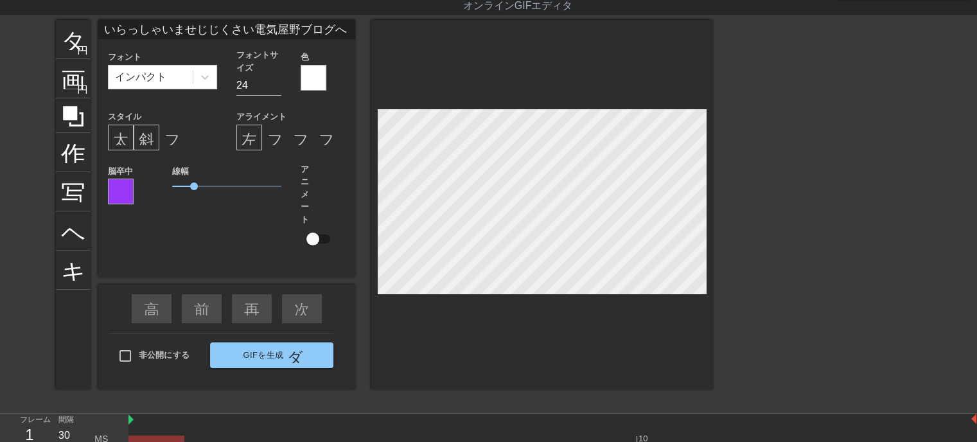
click at [512, 358] on div "タイトル 円を追加 画像 円を追加 作物 写真サイズを大きく選択 ヘルプ キーボード いらっしゃいませじじくさい電気屋野ブログへ フォント インパクト フォン…" at bounding box center [384, 212] width 657 height 385
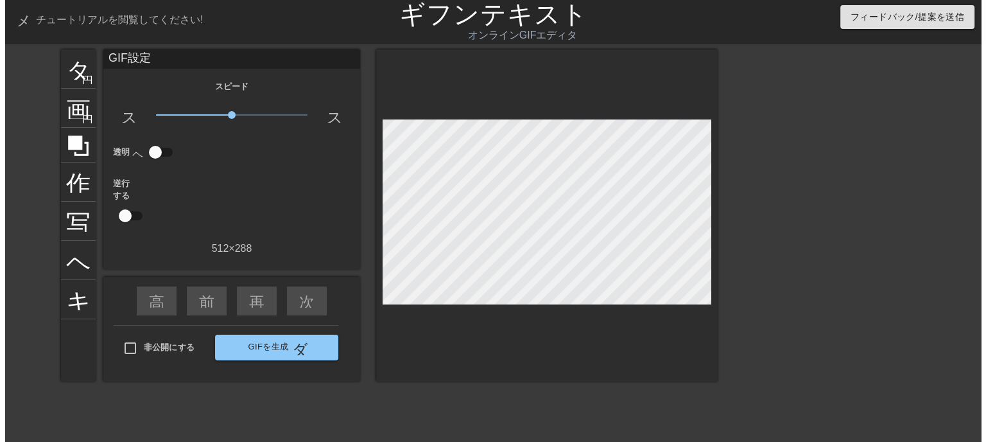
scroll to position [0, 0]
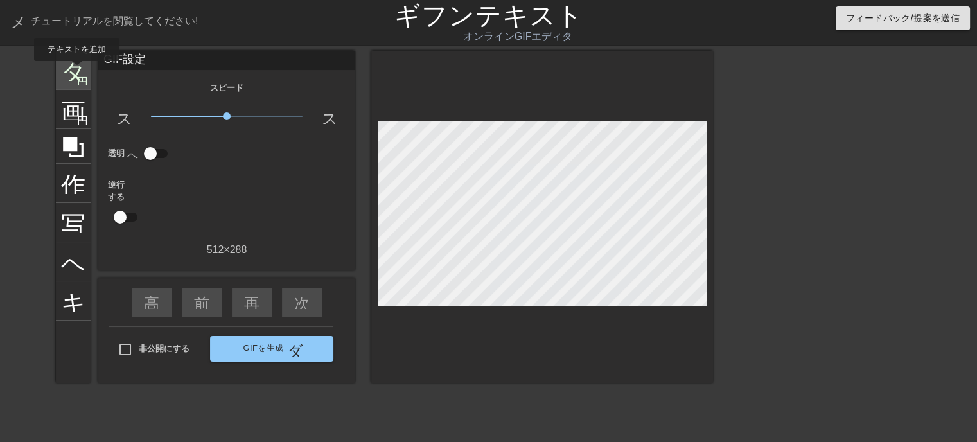
click at [63, 70] on font "タイトル" at bounding box center [111, 69] width 100 height 24
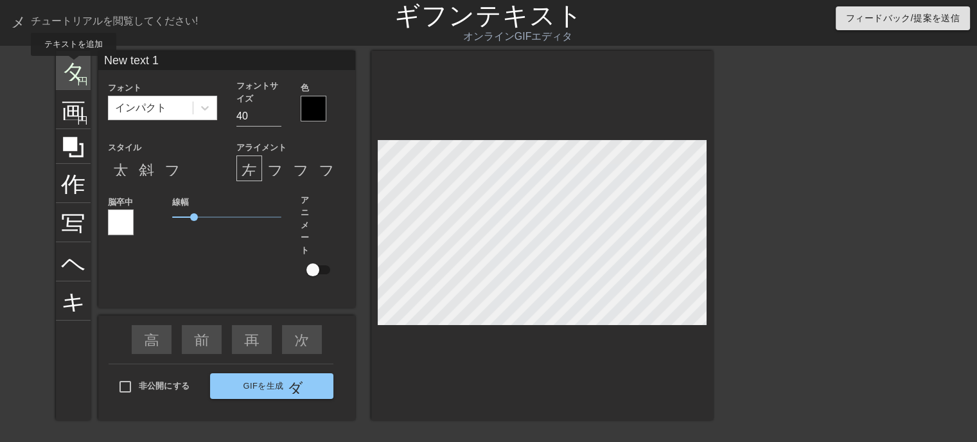
drag, startPoint x: 180, startPoint y: 60, endPoint x: 73, endPoint y: 65, distance: 106.7
click at [73, 65] on div "タイトル 円を追加 画像 円を追加 作物 写真サイズを大きく選択 ヘルプ キーボード New text 1 フォント インパクト フォントサイズ 40 色 ス…" at bounding box center [384, 235] width 657 height 369
type input "釜滝"
click at [276, 120] on input "25" at bounding box center [258, 116] width 45 height 21
click at [276, 120] on input "24" at bounding box center [258, 116] width 45 height 21
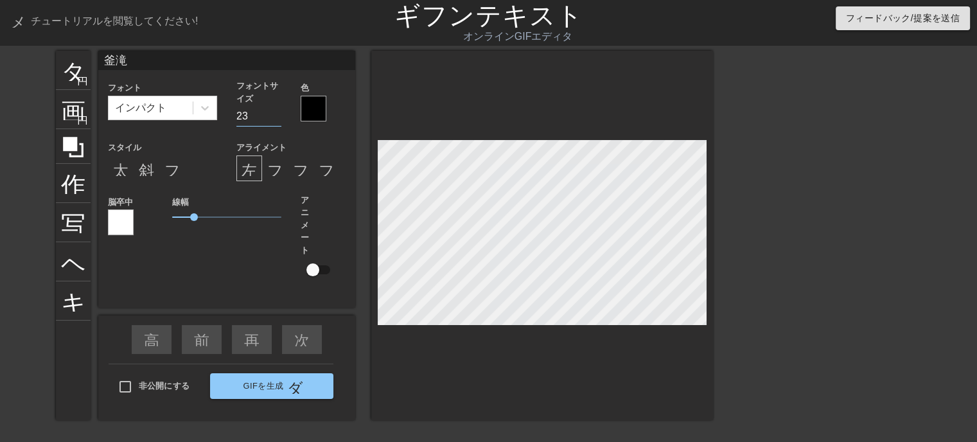
click at [276, 120] on input "23" at bounding box center [258, 116] width 45 height 21
click at [276, 120] on input "22" at bounding box center [258, 116] width 45 height 21
click at [276, 120] on input "21" at bounding box center [258, 116] width 45 height 21
type input "20"
click at [276, 120] on input "20" at bounding box center [258, 116] width 45 height 21
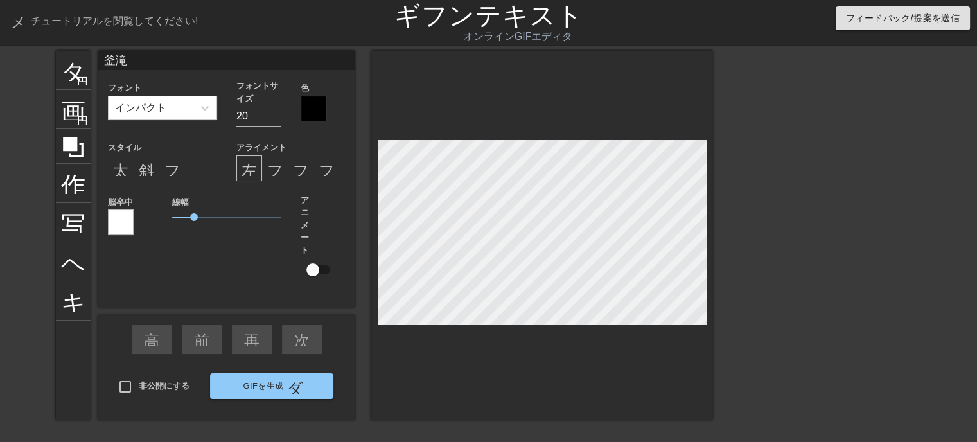
click at [316, 107] on div at bounding box center [314, 109] width 26 height 26
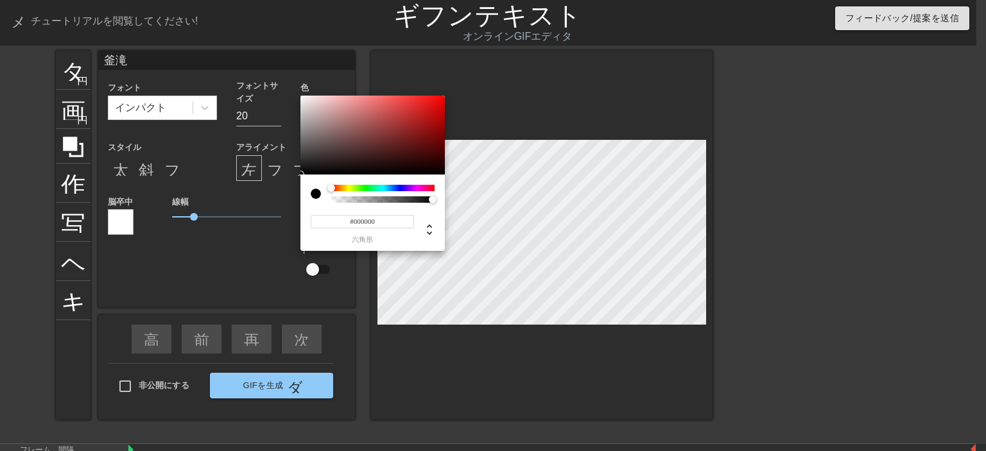
click at [394, 222] on input "#000000" at bounding box center [362, 221] width 103 height 13
type input "#ffff"
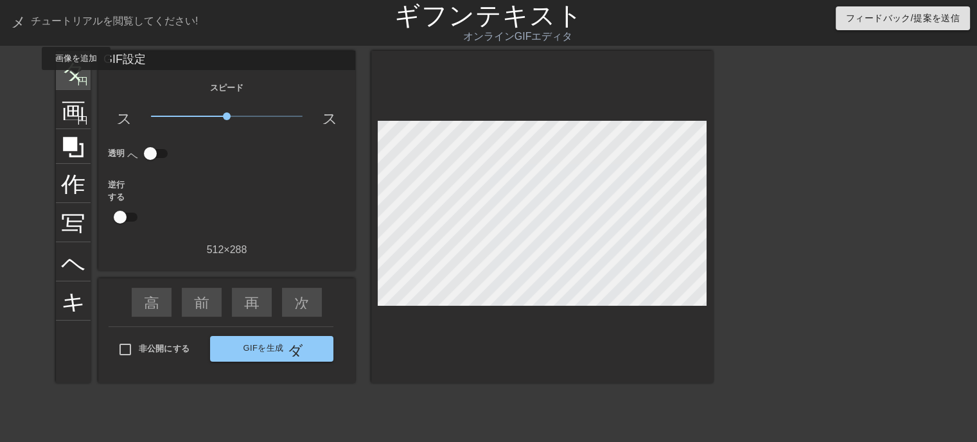
click at [77, 79] on font "円を追加" at bounding box center [99, 79] width 44 height 11
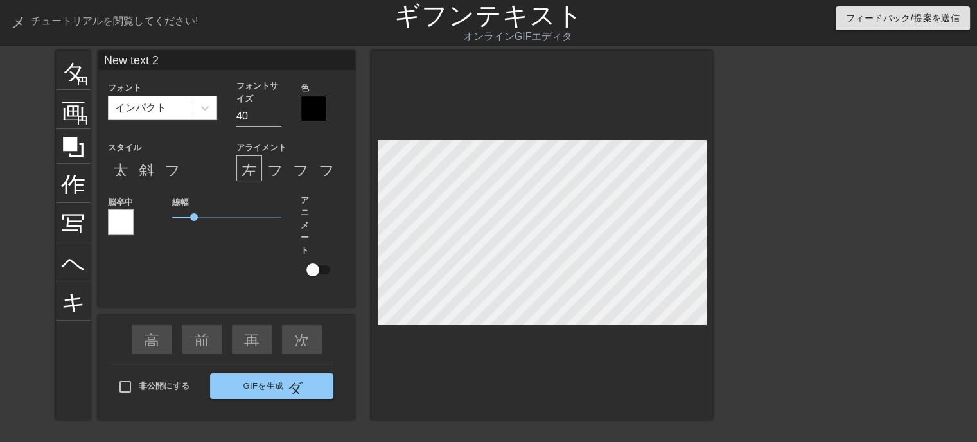
drag, startPoint x: 170, startPoint y: 61, endPoint x: 94, endPoint y: 65, distance: 75.9
click at [96, 64] on div "タイトル 円を追加 画像 円を追加 作物 写真サイズを大きく選択 ヘルプ キーボード New text 2 フォント インパクト フォントサイズ 40 色 ス…" at bounding box center [384, 235] width 657 height 369
type input "[GEOGRAPHIC_DATA][PERSON_NAME][PERSON_NAME][GEOGRAPHIC_DATA]"
click at [276, 116] on input "16" at bounding box center [258, 116] width 45 height 21
click at [278, 112] on input "17" at bounding box center [258, 116] width 45 height 21
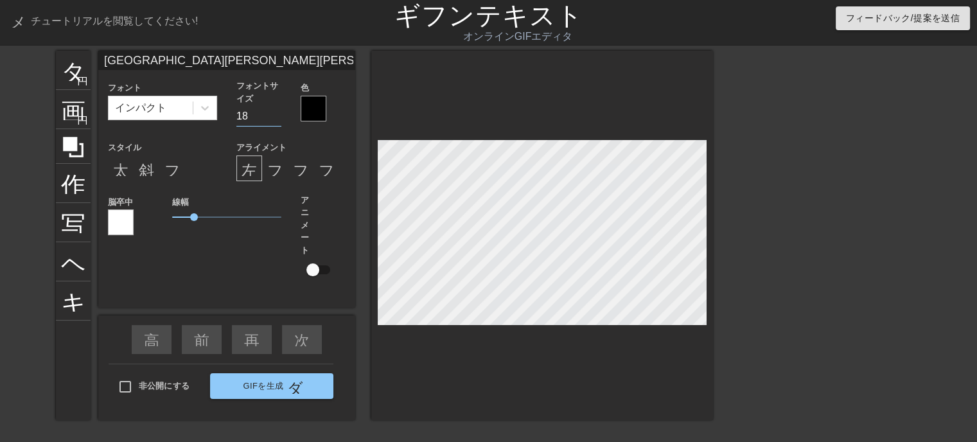
type input "18"
click at [278, 112] on input "18" at bounding box center [258, 116] width 45 height 21
click at [314, 105] on div at bounding box center [314, 109] width 26 height 26
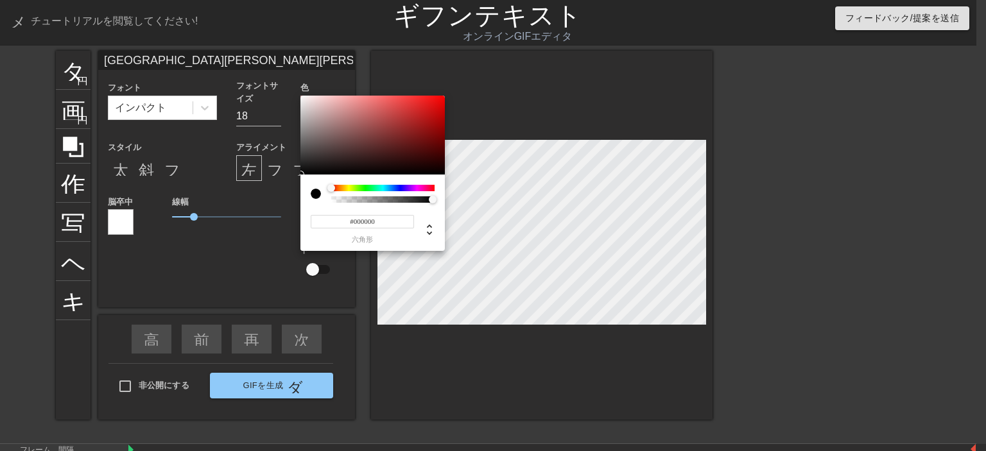
click at [385, 219] on input "#000000" at bounding box center [362, 221] width 103 height 13
type input "#ffff"
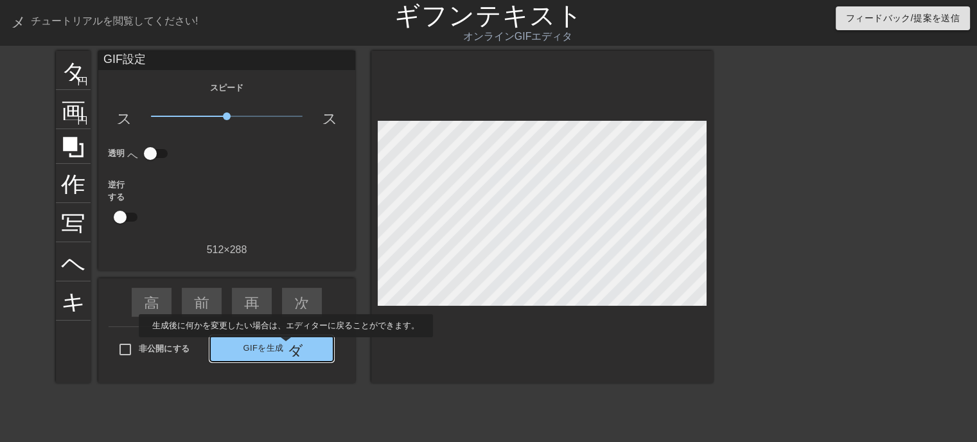
click at [301, 346] on font "ダブルアロー" at bounding box center [335, 348] width 96 height 15
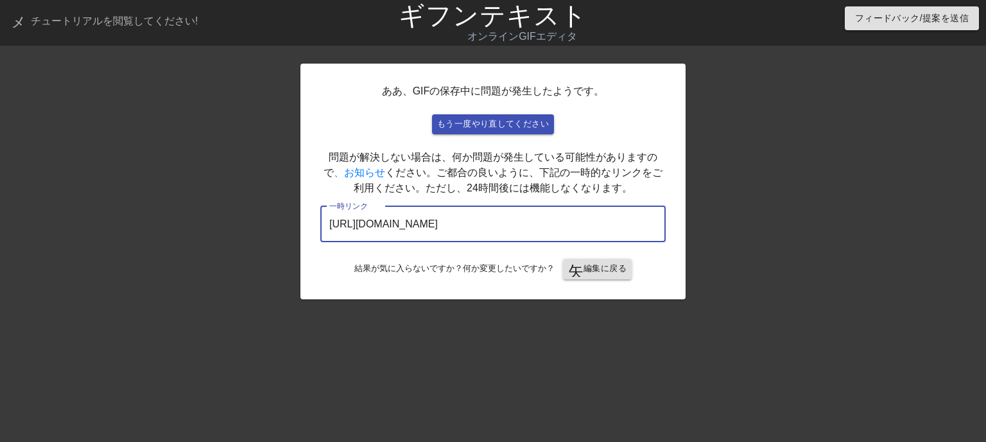
drag, startPoint x: 608, startPoint y: 227, endPoint x: 249, endPoint y: 218, distance: 358.5
click at [249, 218] on div "ああ、GIFの保存中に問題が発生したようです。 もう一度やり直してください 問題が解決しない場合は、何か問題が発生している可能性がありますので 、お知らせ く…" at bounding box center [493, 243] width 986 height 385
